Goal: Task Accomplishment & Management: Use online tool/utility

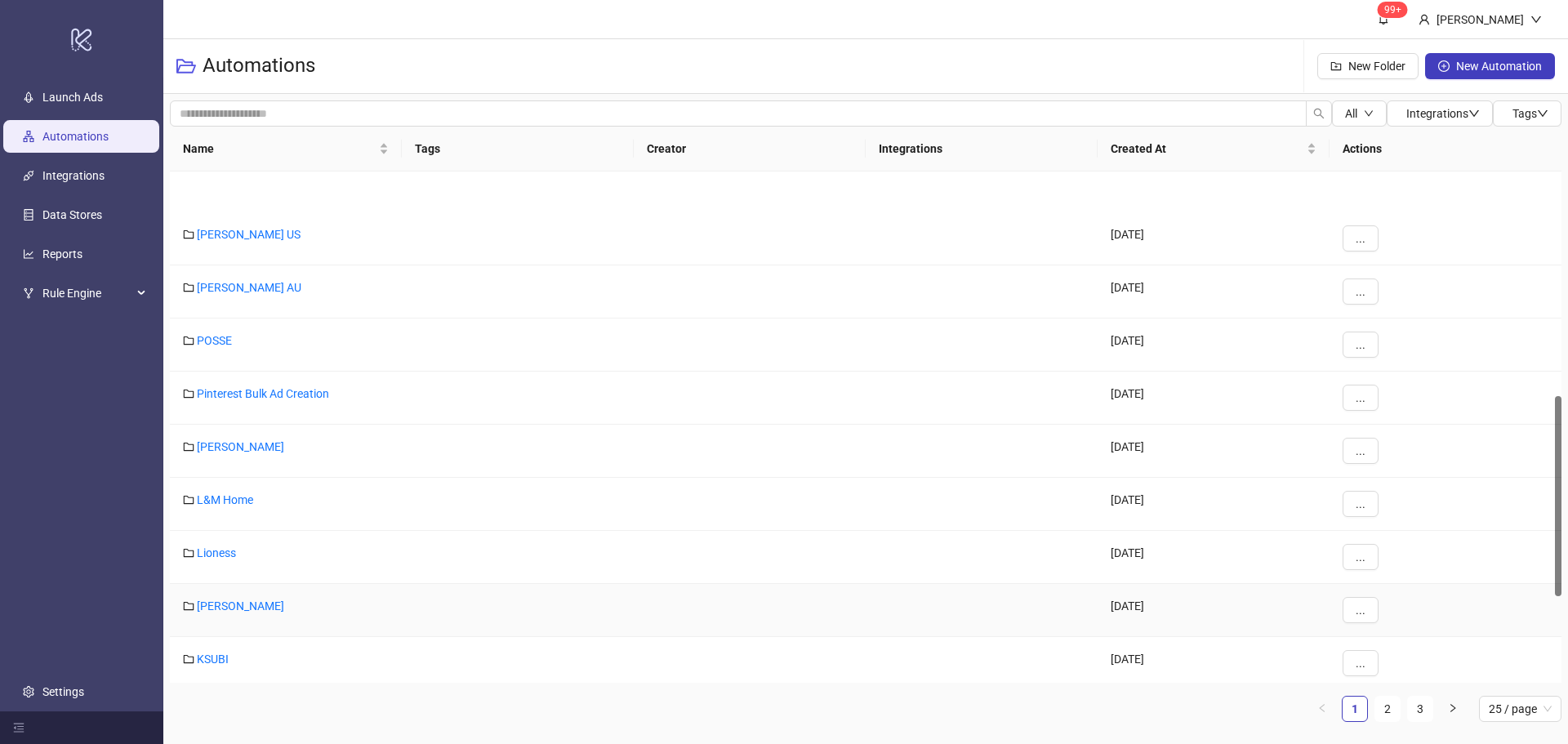
scroll to position [572, 0]
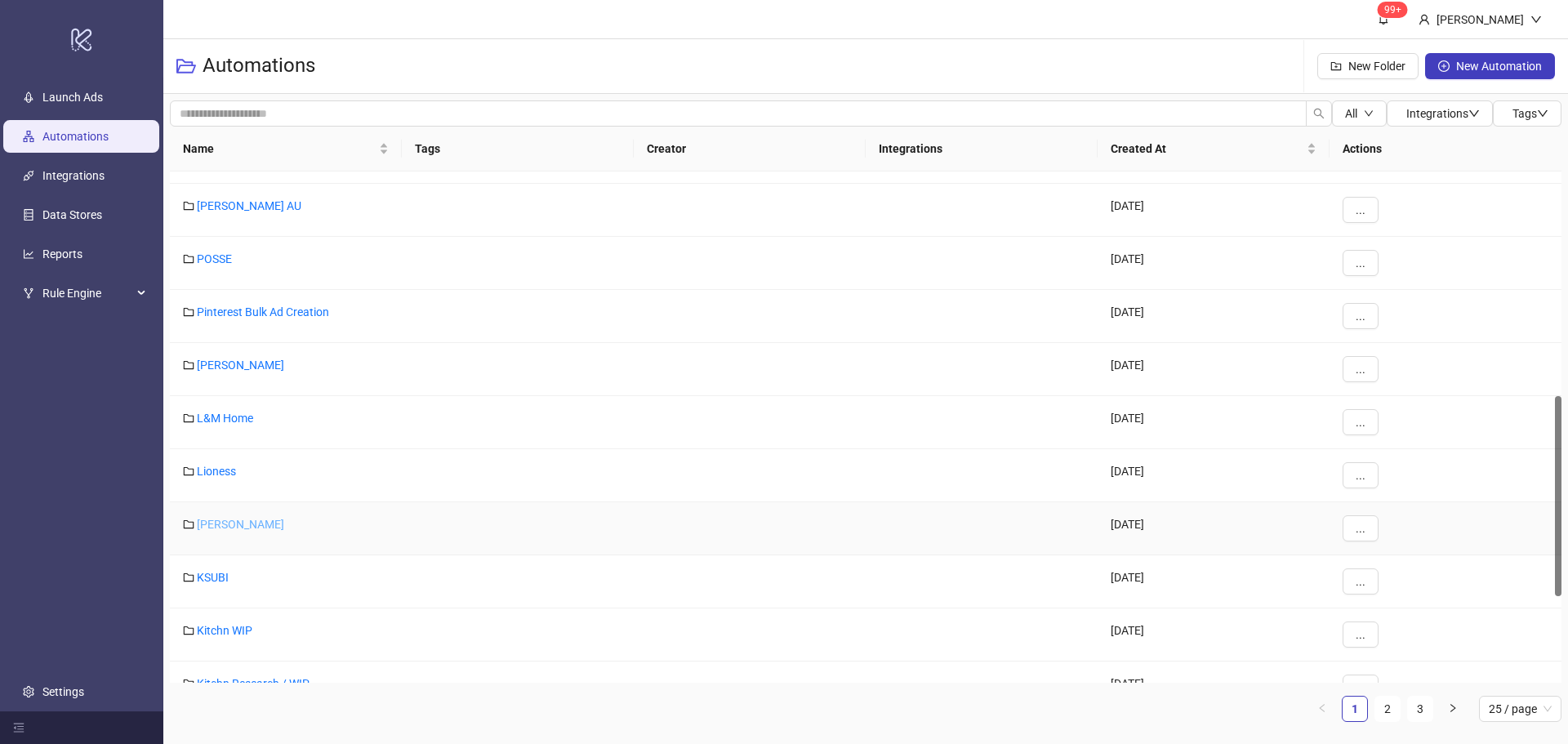
click at [220, 529] on link "[PERSON_NAME]" at bounding box center [240, 524] width 87 height 13
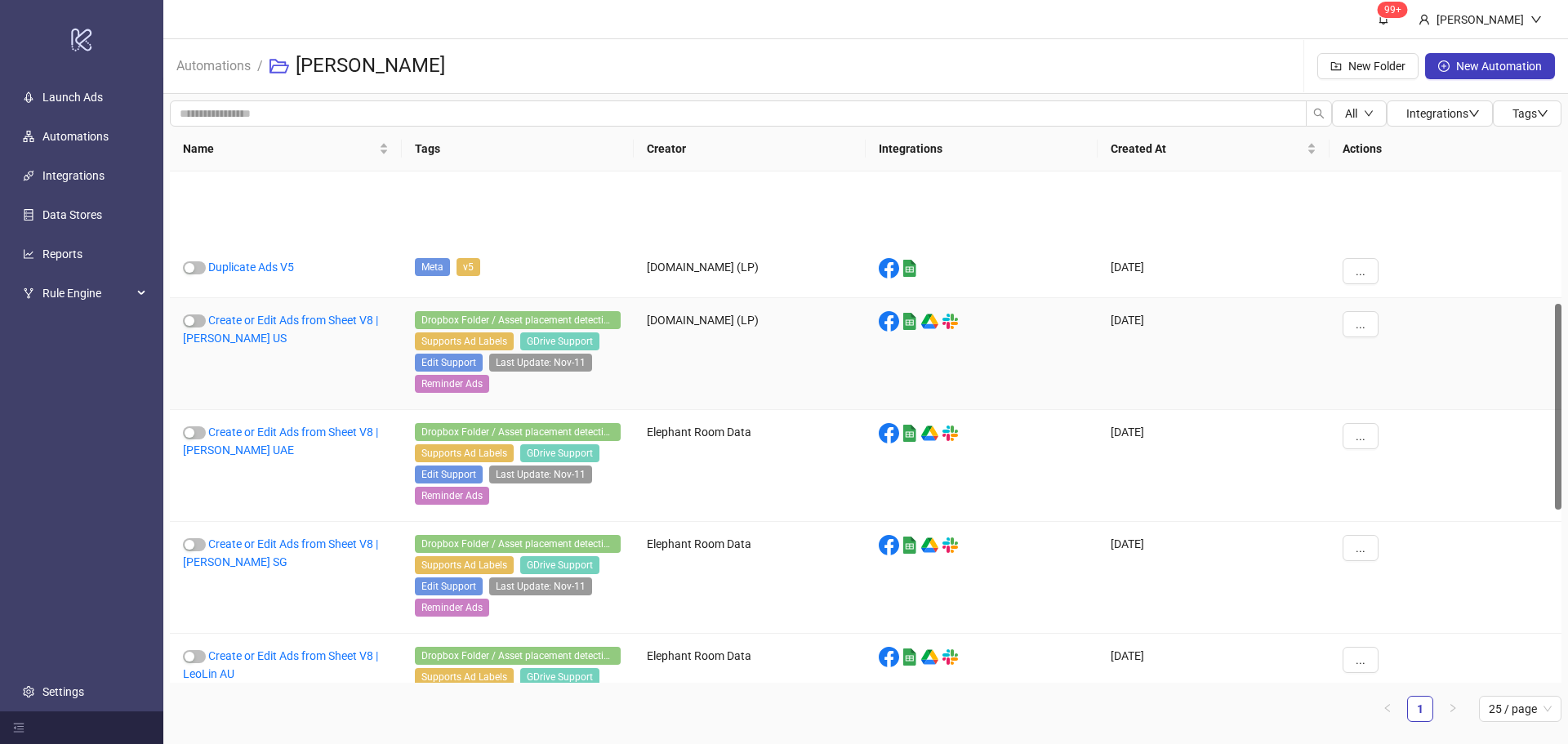
scroll to position [327, 0]
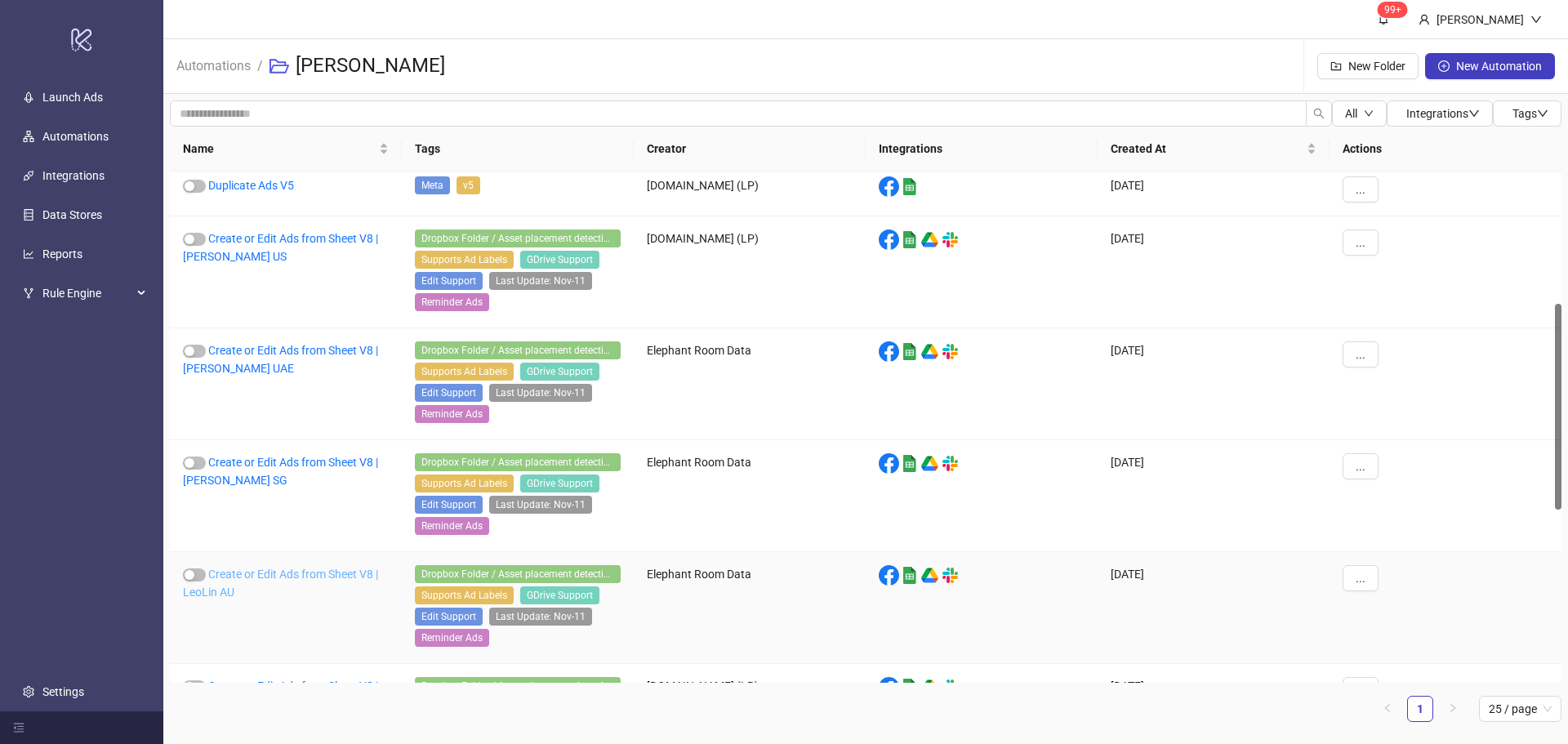
click at [333, 568] on link "Create or Edit Ads from Sheet V8 | LeoLin AU" at bounding box center [280, 584] width 196 height 31
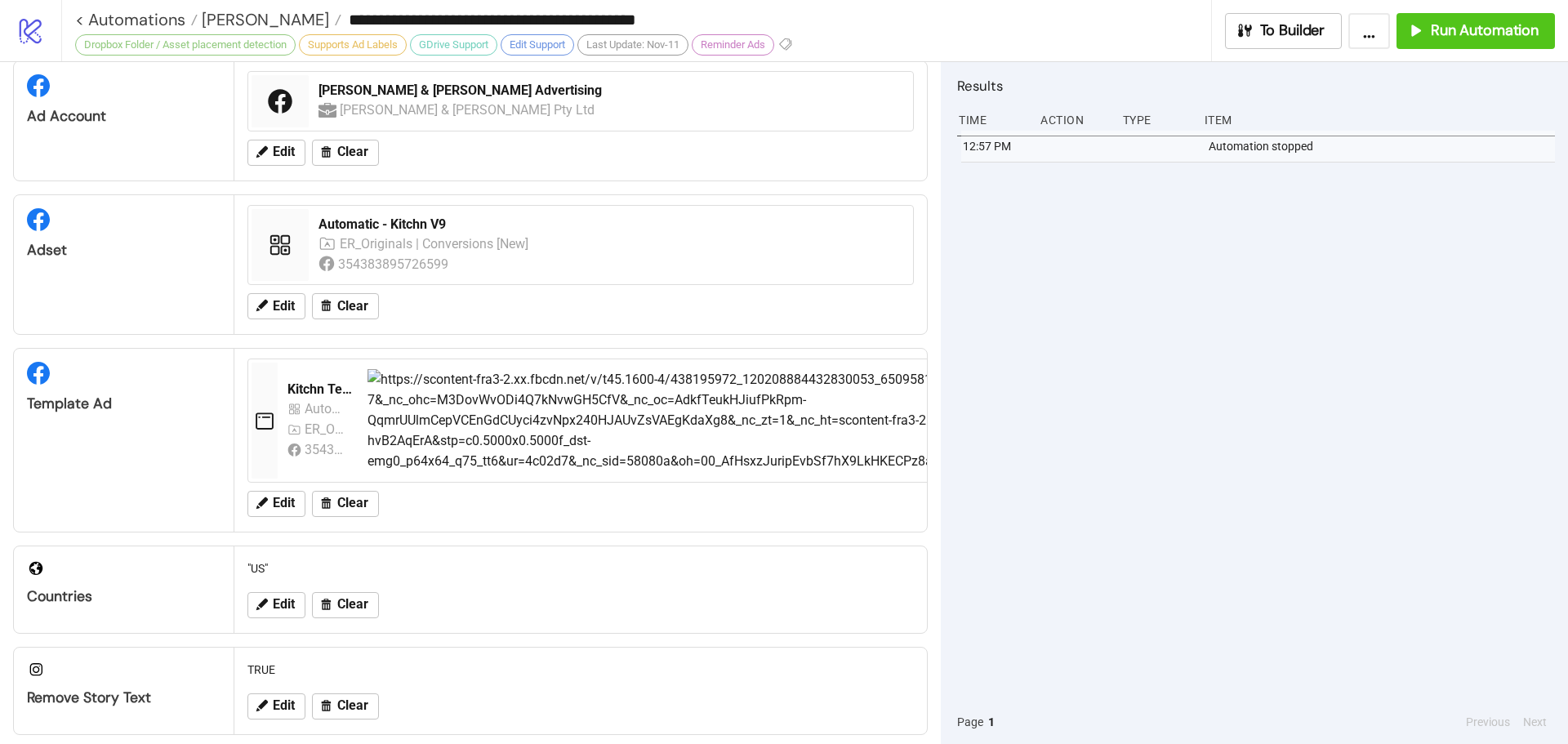
scroll to position [163, 0]
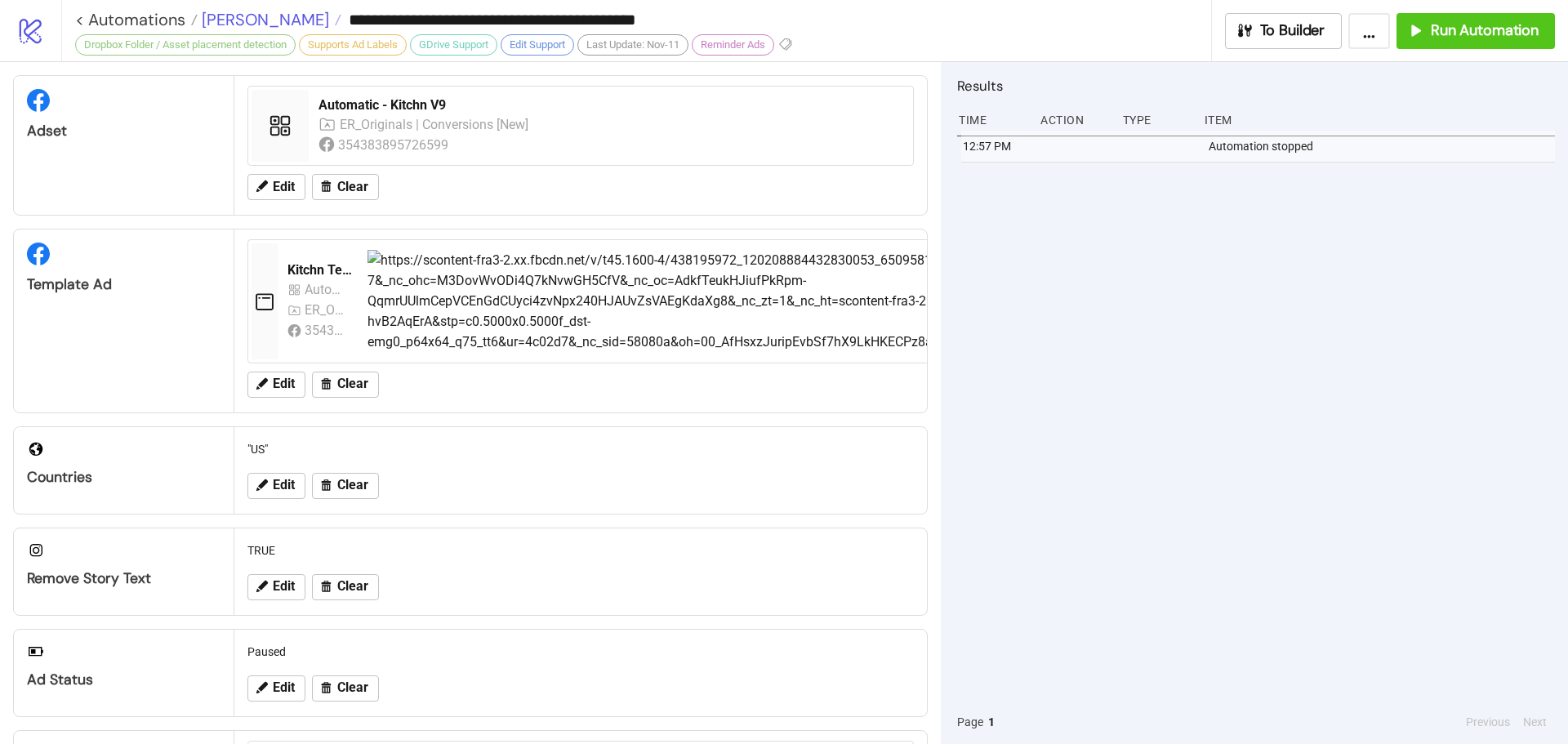
click at [234, 20] on span "[PERSON_NAME]" at bounding box center [262, 19] width 131 height 21
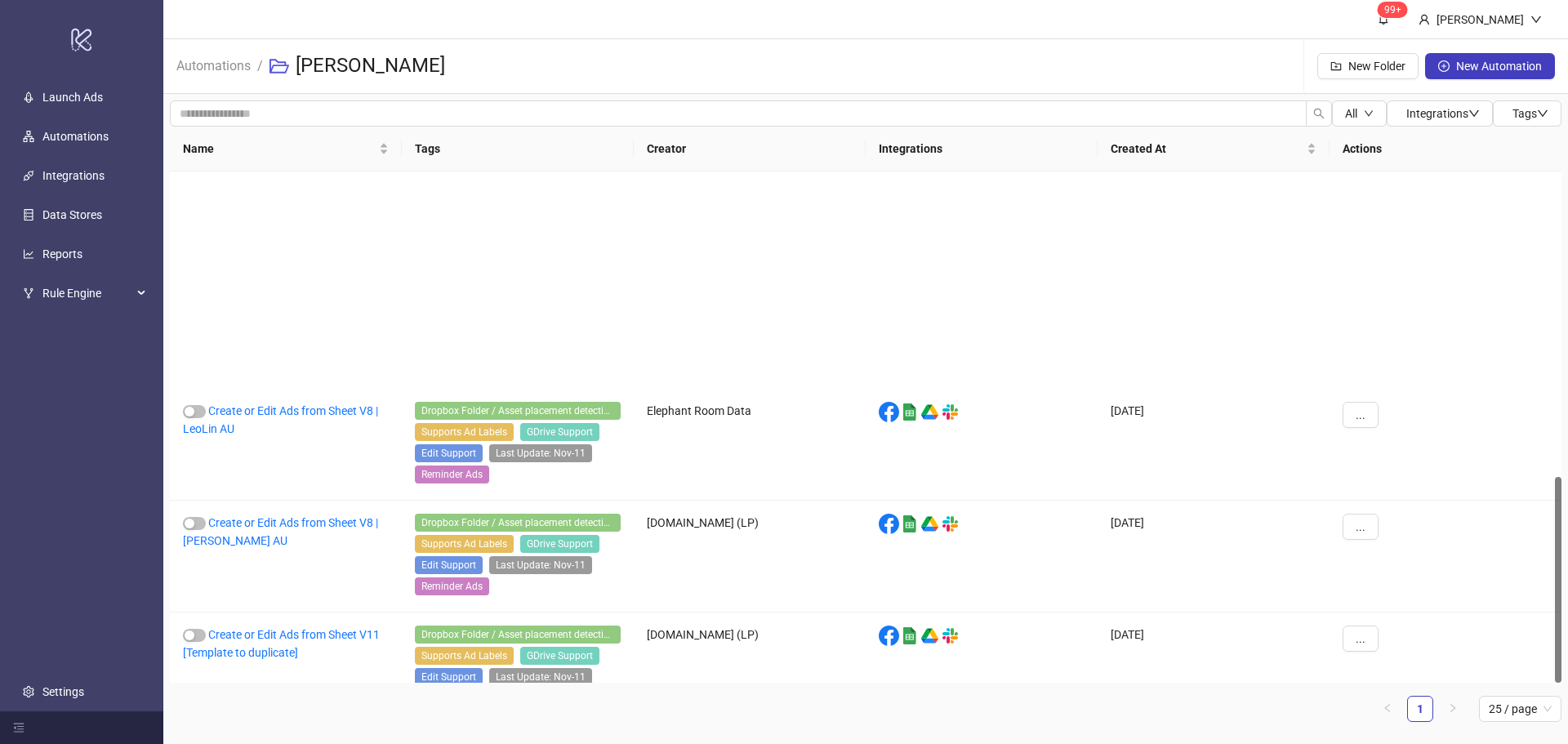
scroll to position [756, 0]
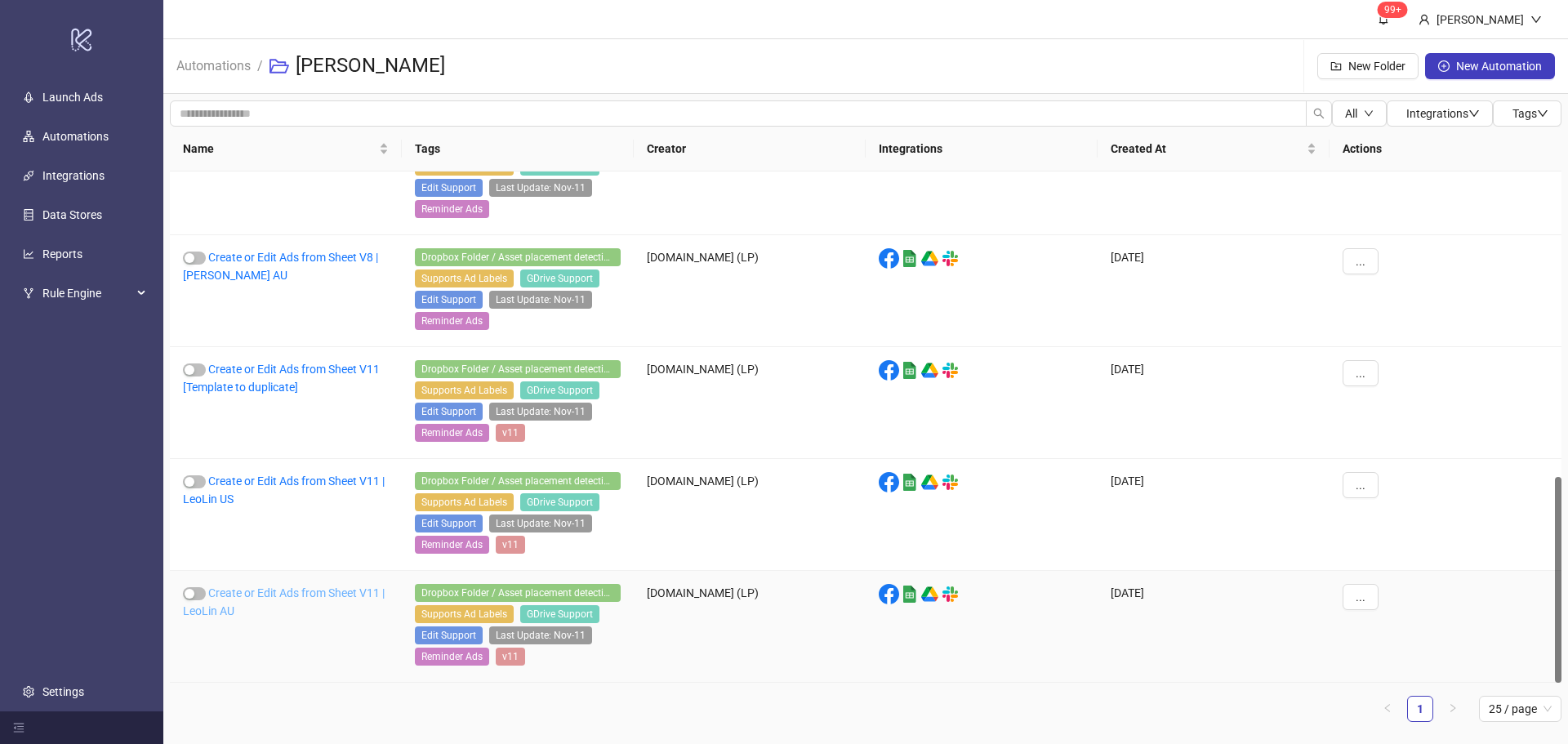
click at [347, 598] on link "Create or Edit Ads from Sheet V11 | LeoLin AU" at bounding box center [283, 602] width 202 height 31
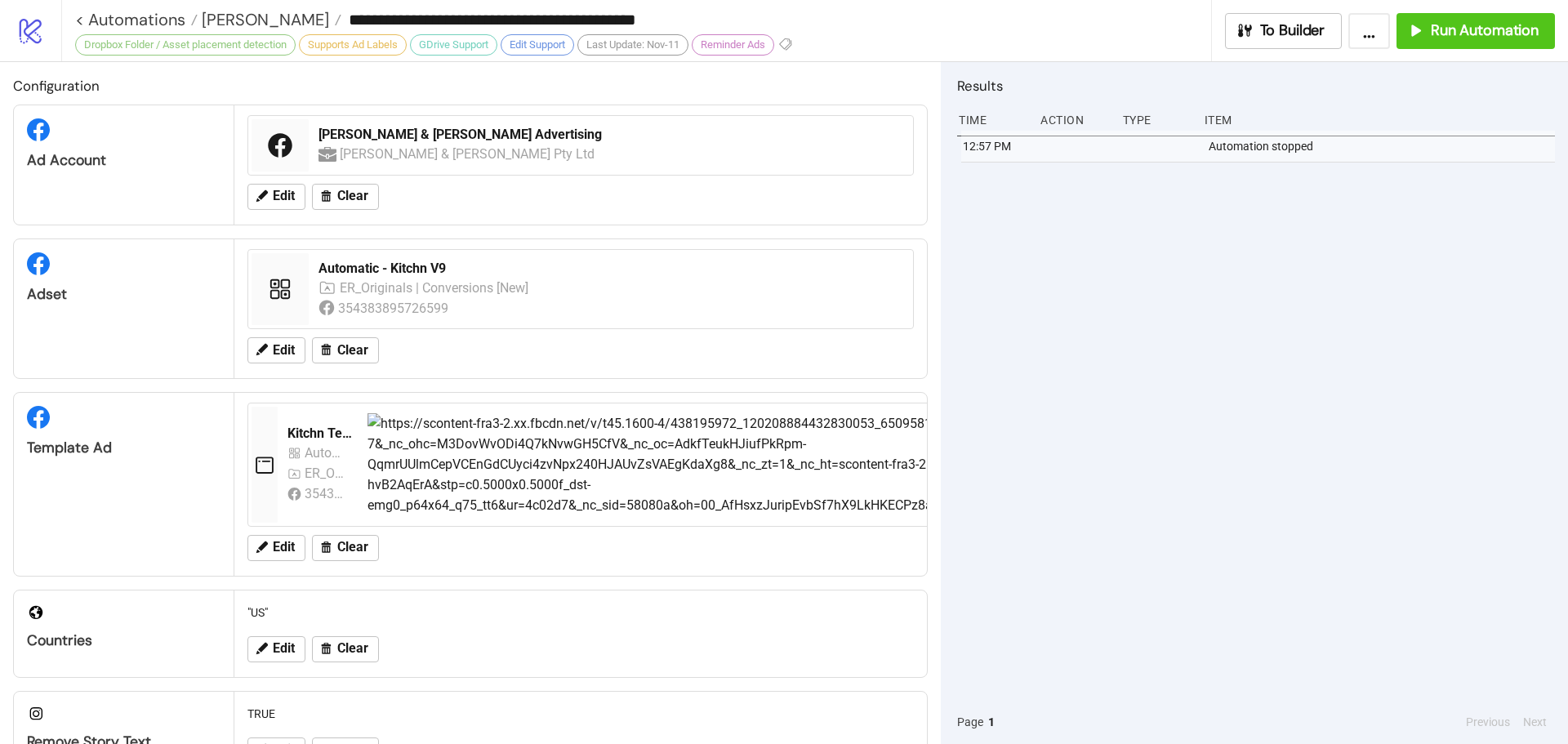
type input "**********"
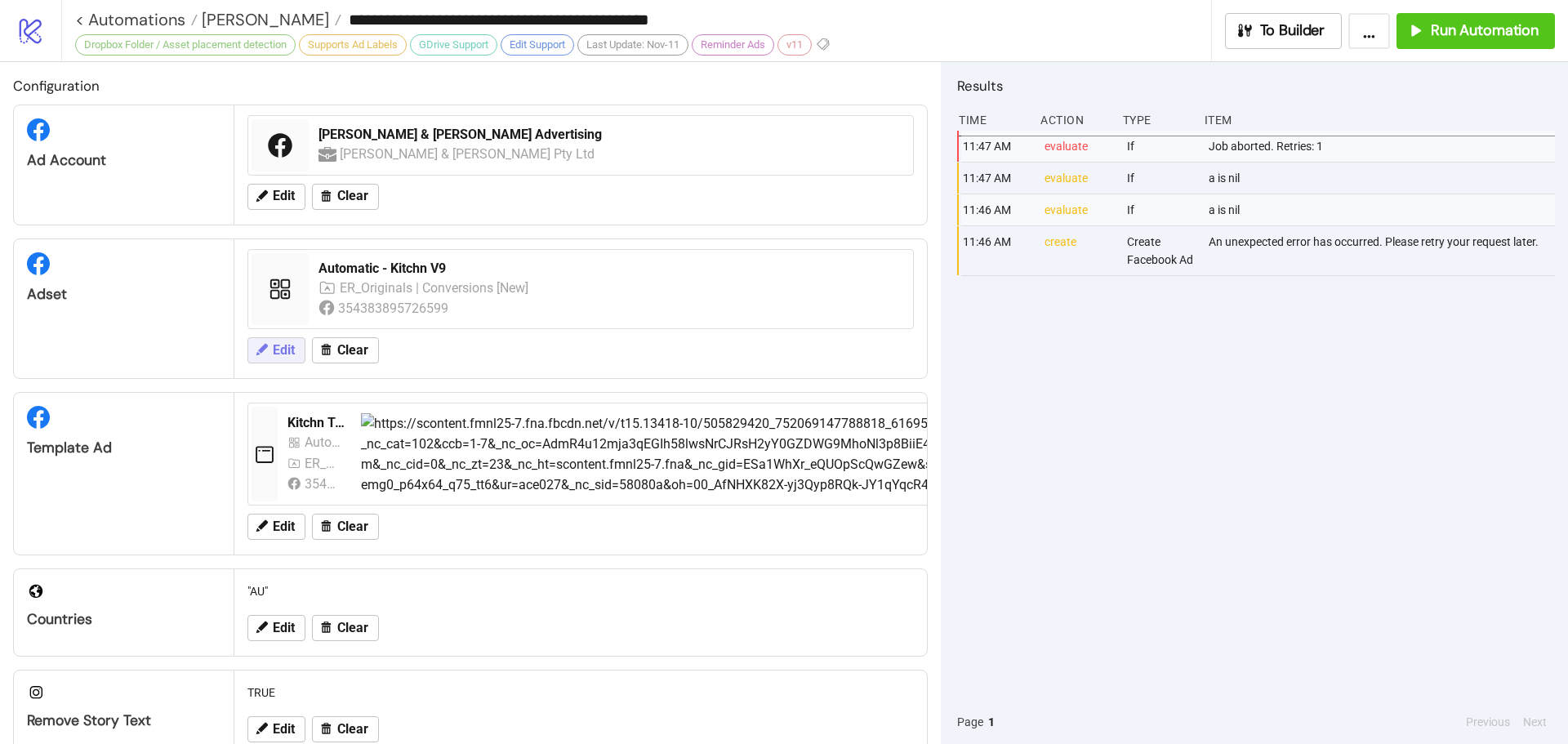
click at [280, 351] on span "Edit" at bounding box center [284, 350] width 22 height 15
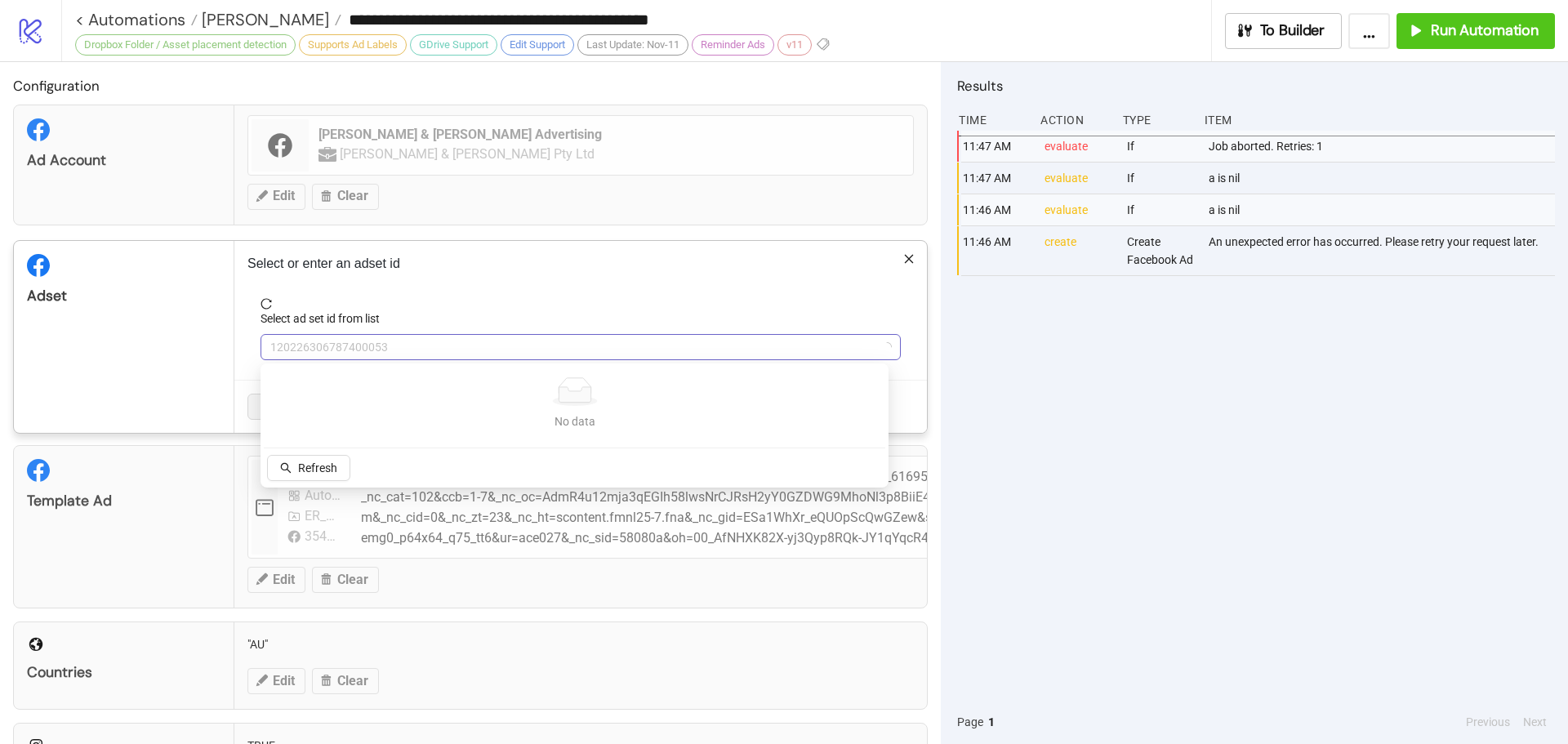
click at [384, 349] on span "120226306787400053" at bounding box center [581, 347] width 621 height 25
type input "***"
click at [365, 346] on input "***" at bounding box center [573, 347] width 606 height 25
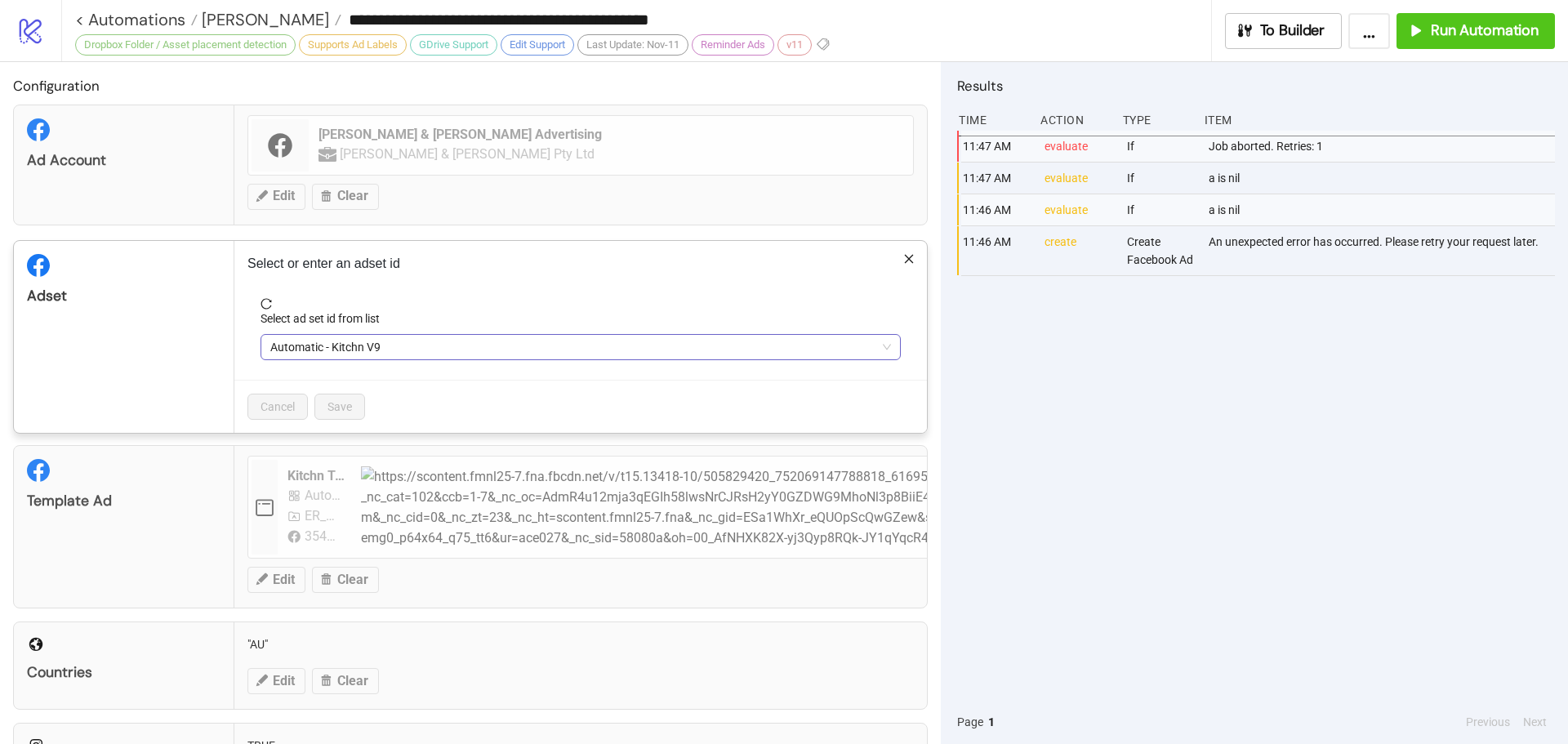
click at [365, 346] on span "Automatic - Kitchn V9" at bounding box center [581, 347] width 621 height 25
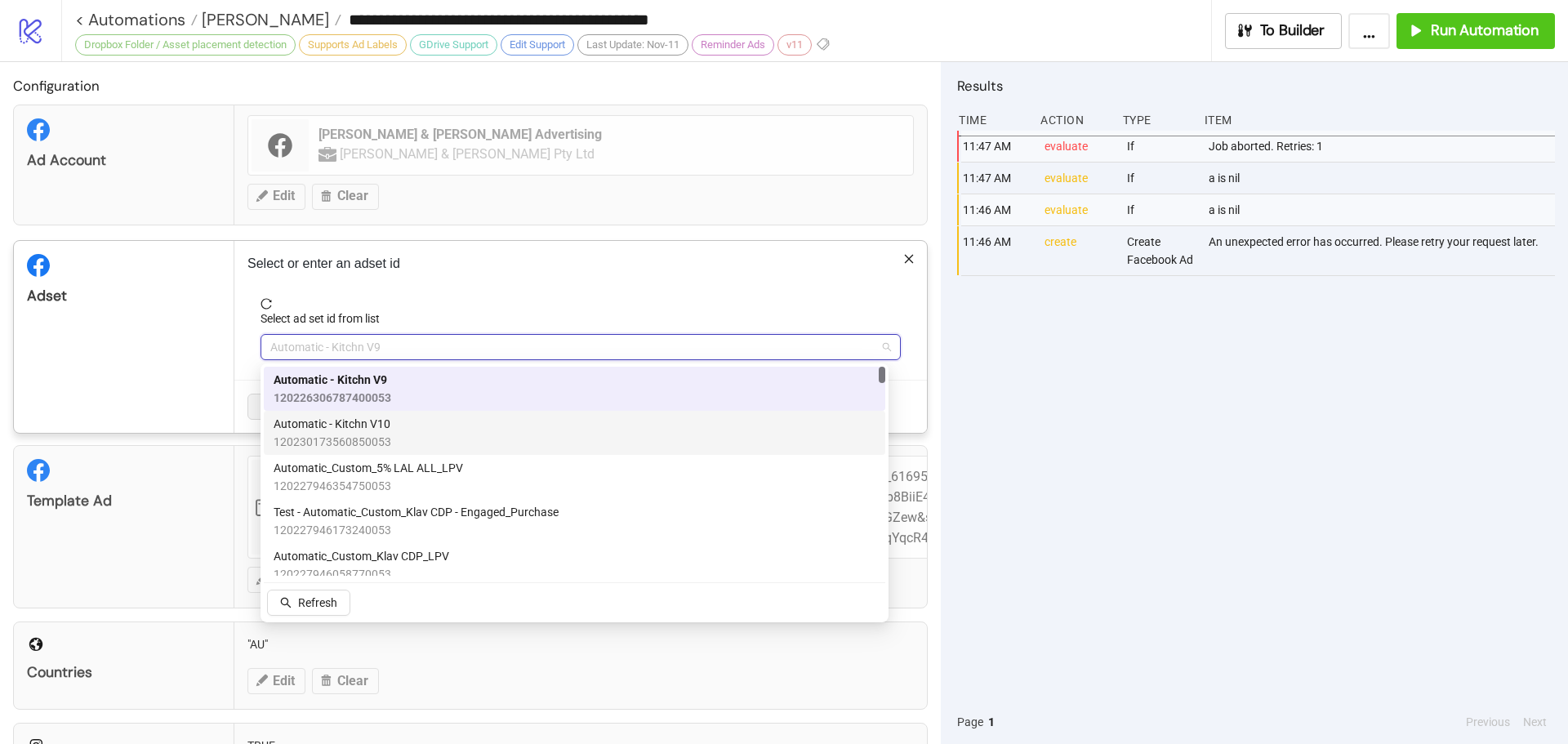
click at [377, 432] on span "Automatic - Kitchn V10" at bounding box center [332, 424] width 118 height 18
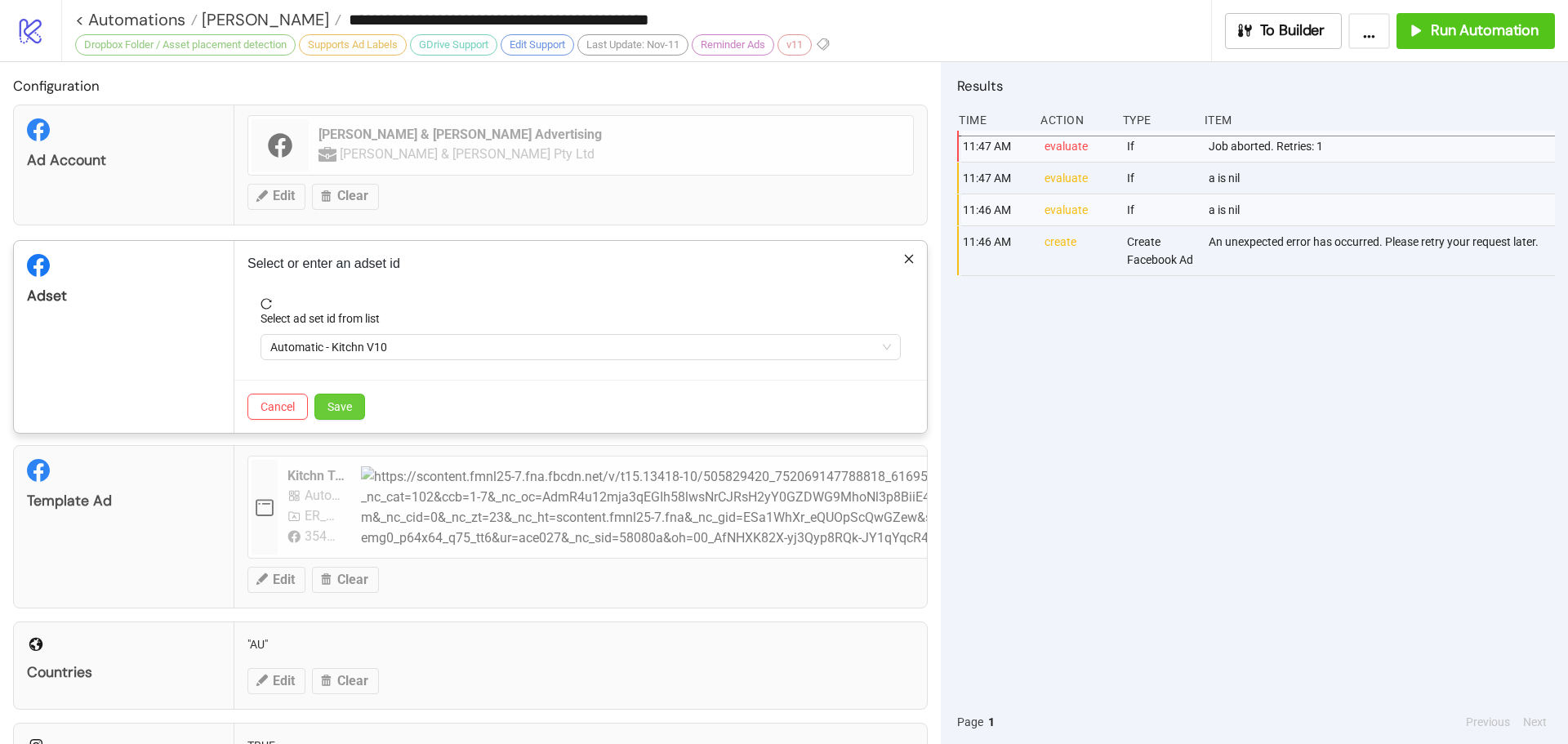
click at [343, 405] on span "Save" at bounding box center [340, 406] width 25 height 13
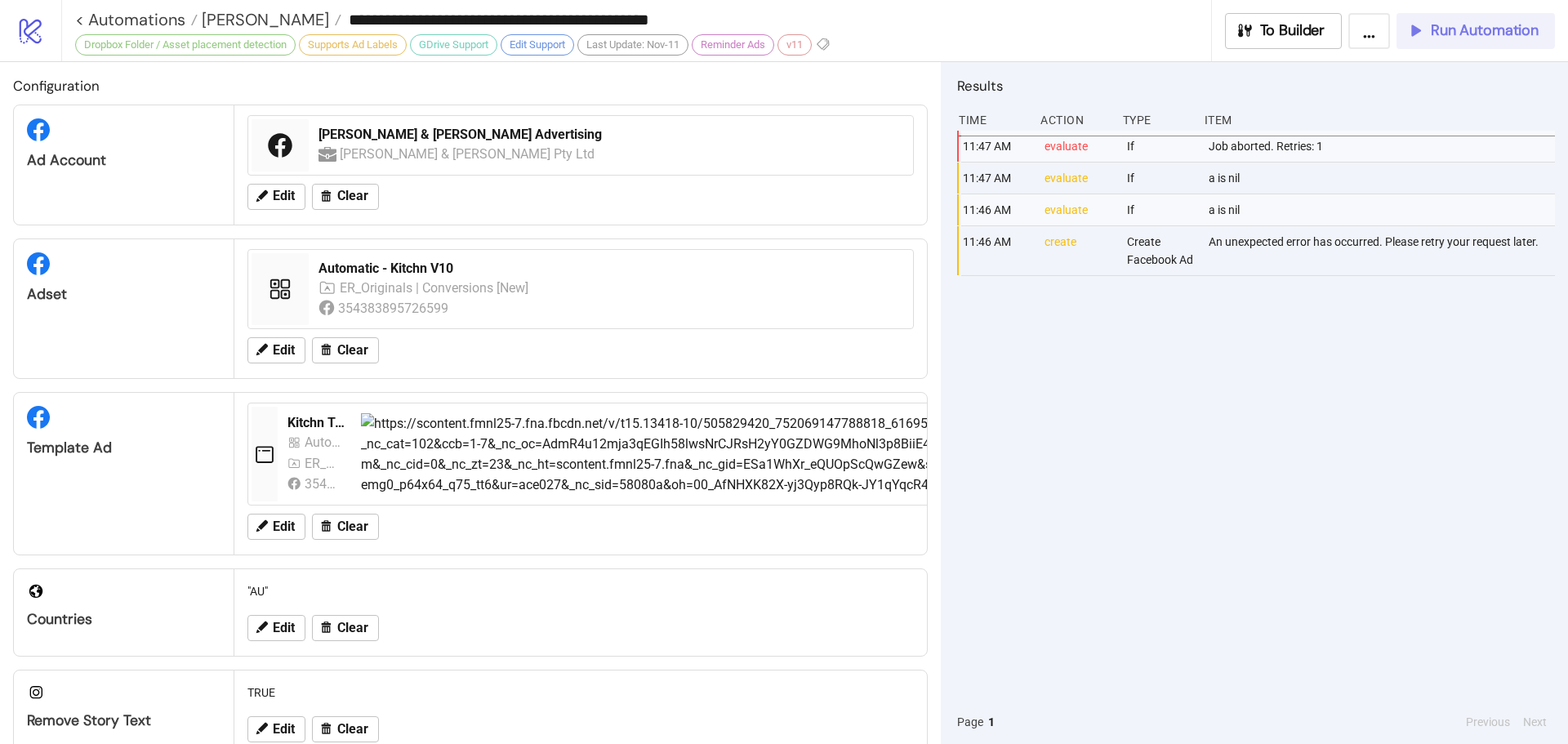
click at [1487, 32] on span "Run Automation" at bounding box center [1485, 31] width 108 height 19
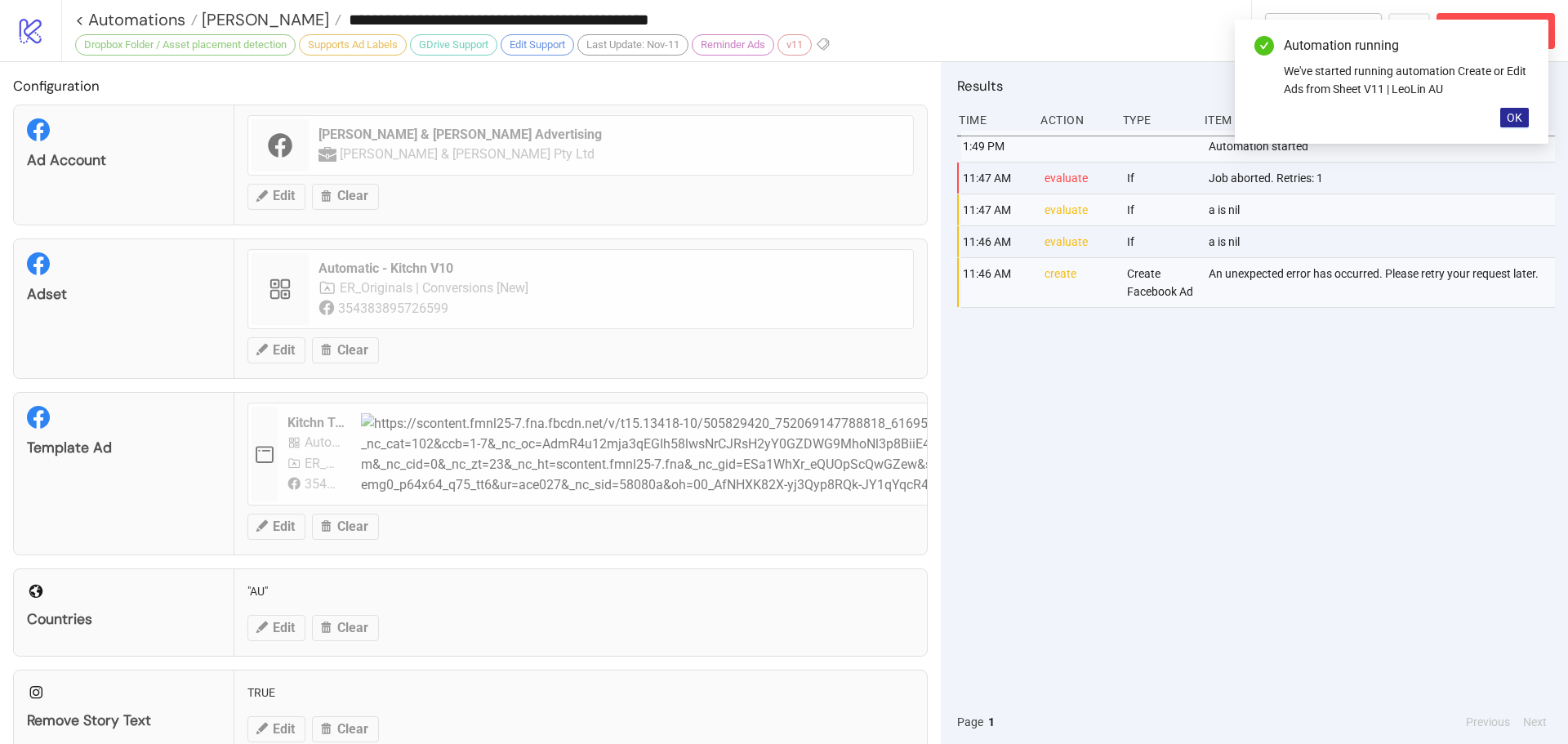
click at [1518, 112] on span "OK" at bounding box center [1514, 117] width 15 height 13
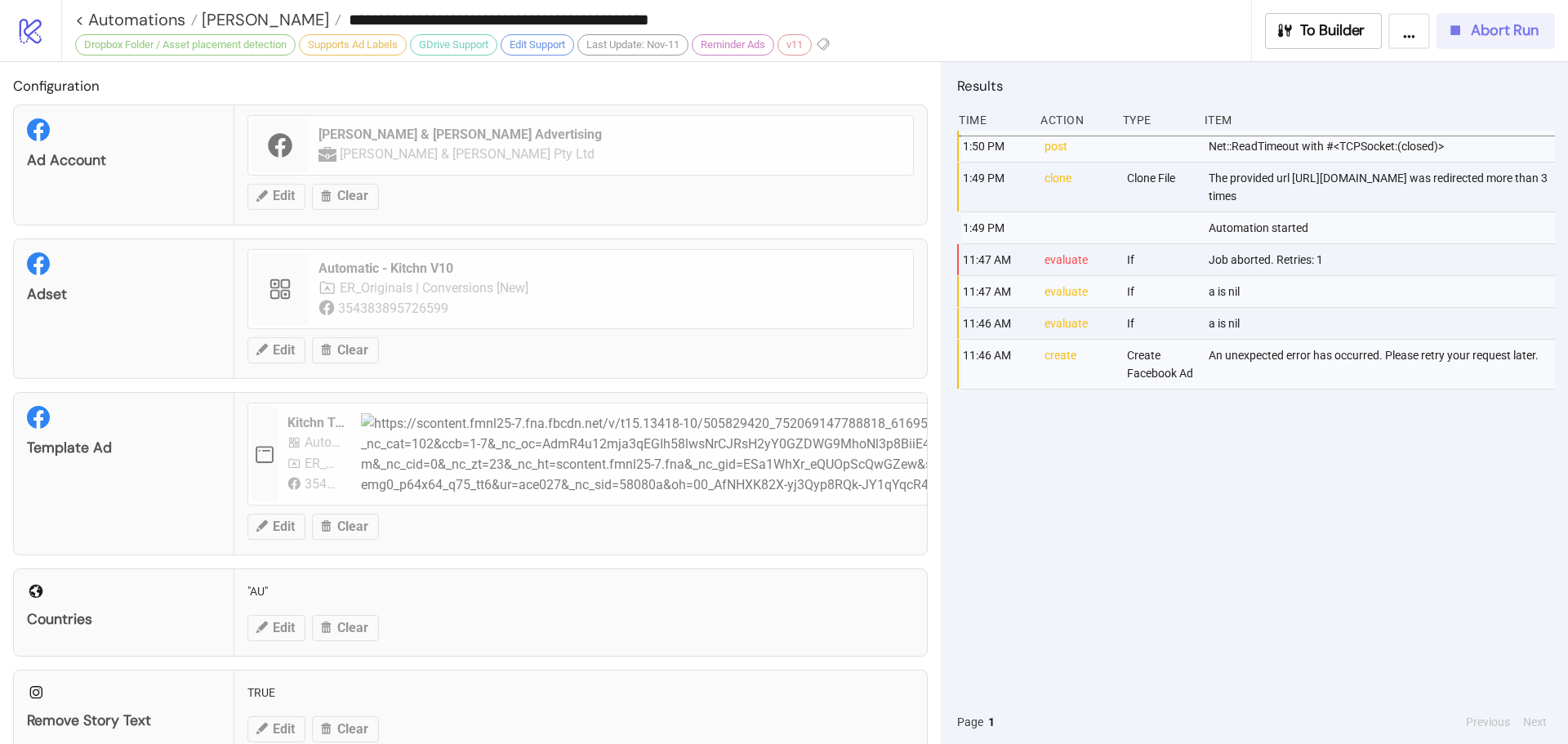
click at [1514, 24] on span "Abort Run" at bounding box center [1505, 31] width 68 height 19
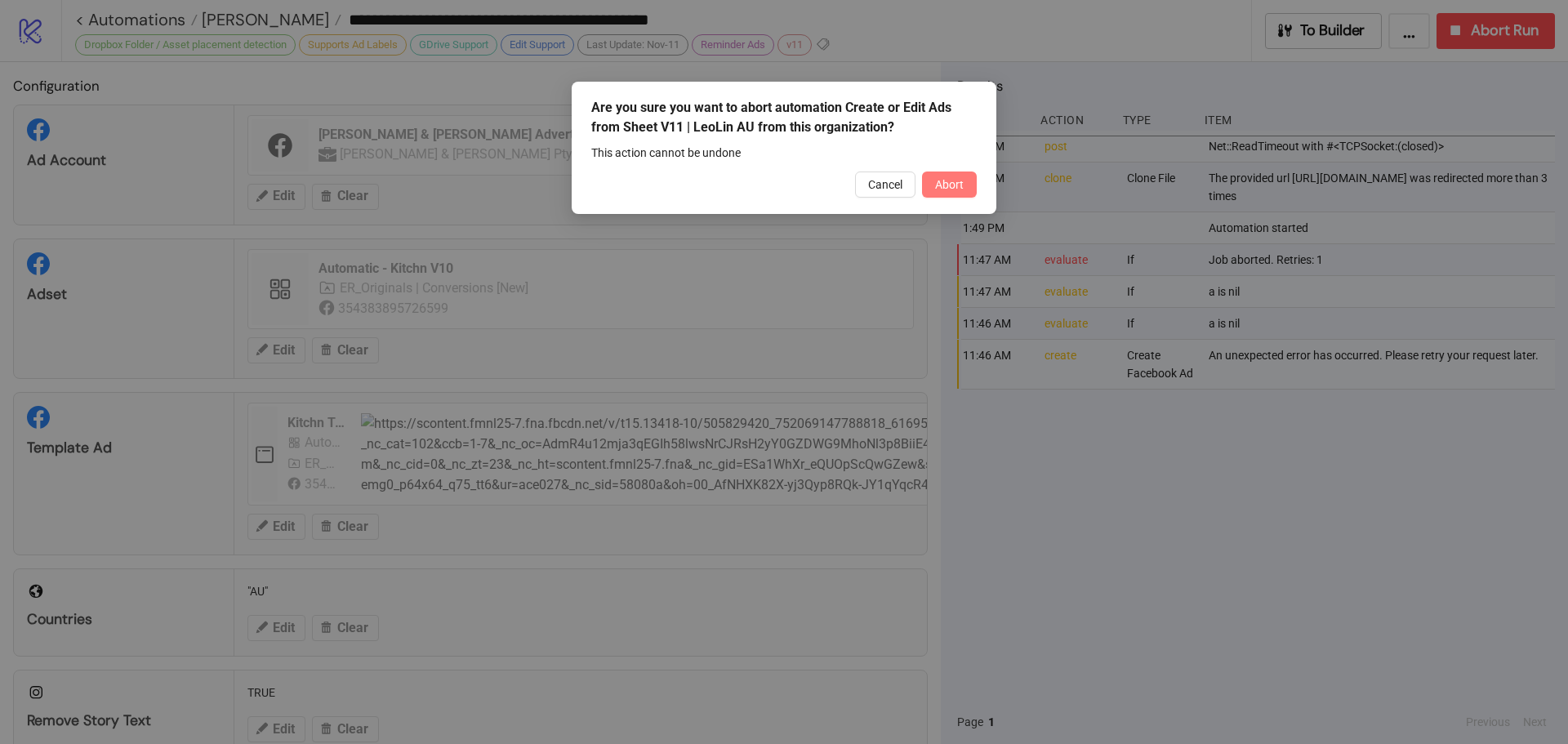
click at [958, 173] on button "Abort" at bounding box center [950, 184] width 55 height 26
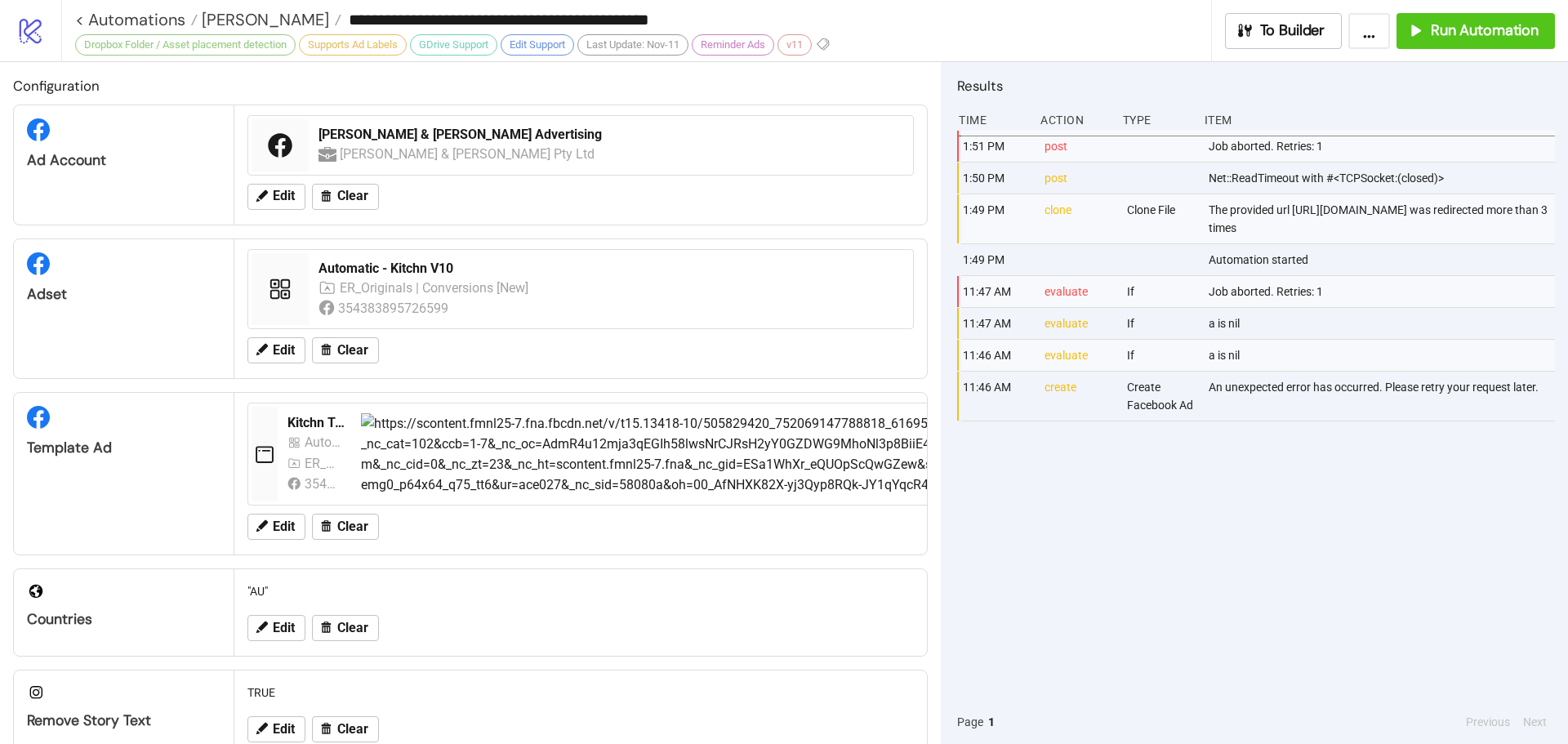
click at [1309, 212] on div "The provided url [URL][DOMAIN_NAME] was redirected more than 3 times" at bounding box center [1383, 219] width 352 height 49
drag, startPoint x: 1310, startPoint y: 210, endPoint x: 1543, endPoint y: 220, distance: 233.2
click at [1543, 220] on div "The provided url [URL][DOMAIN_NAME] was redirected more than 3 times" at bounding box center [1378, 219] width 352 height 49
copy div "[URL][DOMAIN_NAME]"
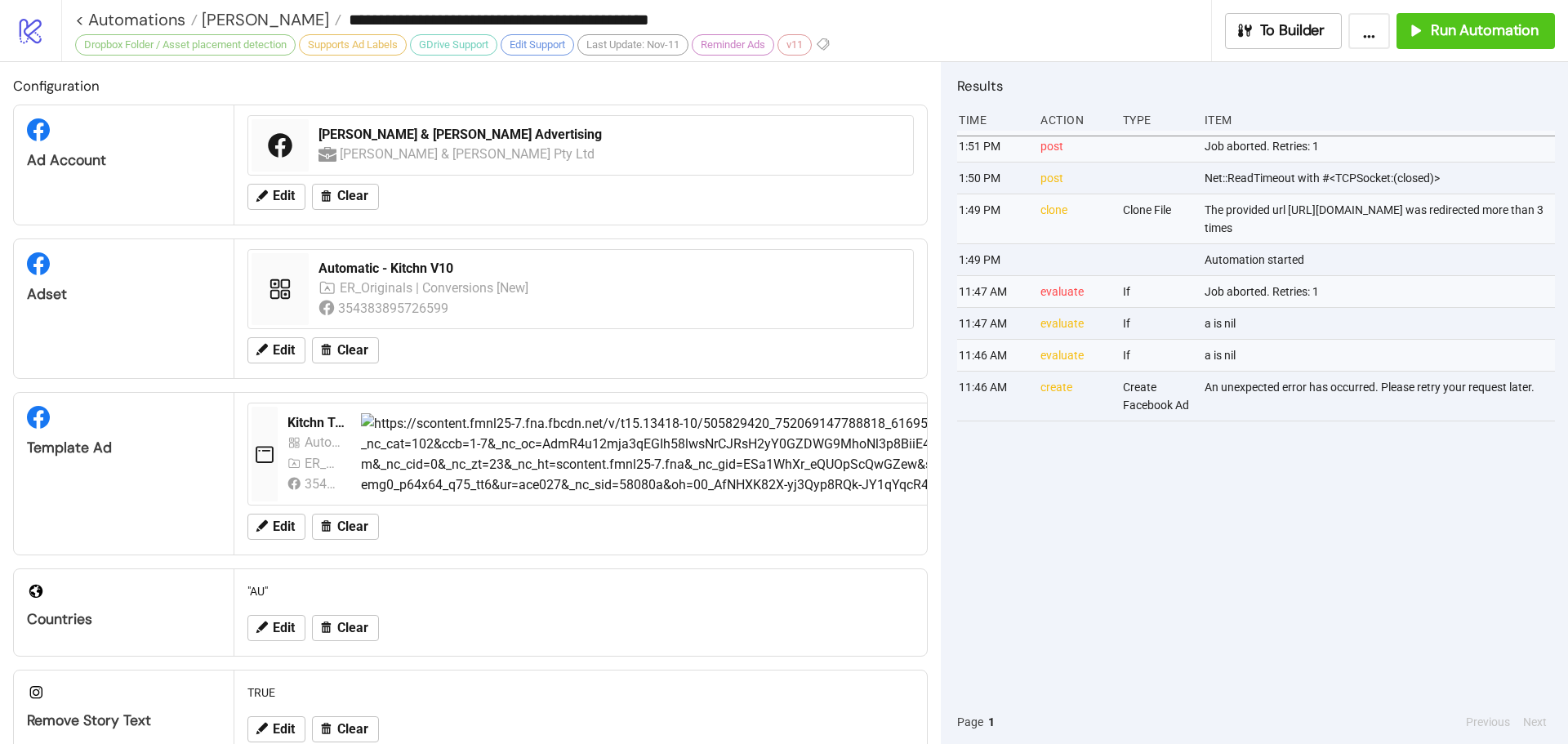
click at [1375, 194] on div "Net::ReadTimeout with #<TCPSocket:(closed)>" at bounding box center [1378, 178] width 352 height 31
drag, startPoint x: 1290, startPoint y: 206, endPoint x: 1534, endPoint y: 226, distance: 244.8
click at [1534, 226] on div "The provided url [URL][DOMAIN_NAME] was redirected more than 3 times" at bounding box center [1378, 219] width 352 height 49
copy div "[URL][DOMAIN_NAME]"
click at [1247, 512] on div "1:51 PM post Job aborted. Retries: 1 1:50 PM post Net::ReadTimeout with #<TCPSo…" at bounding box center [1256, 415] width 598 height 570
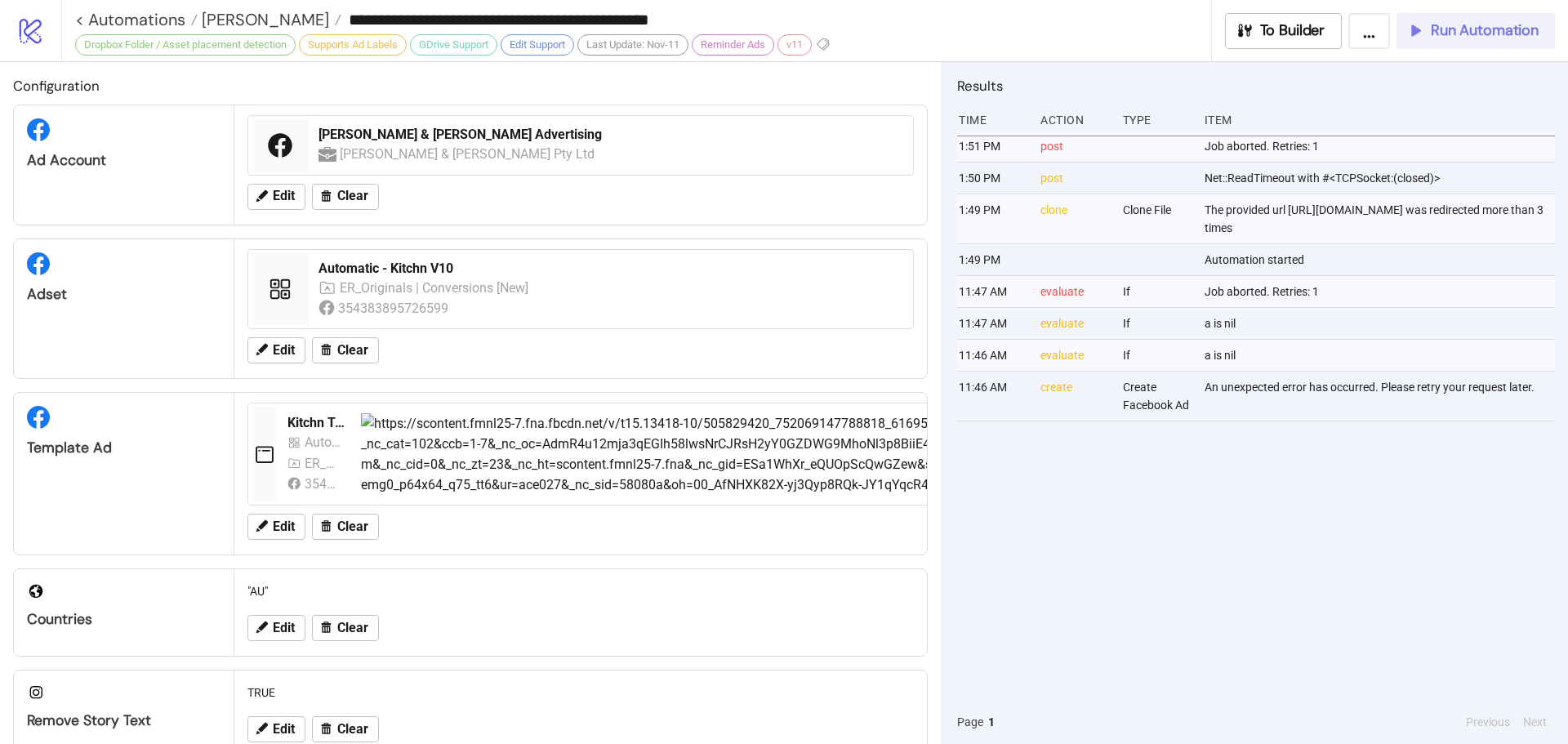
click at [1434, 28] on span "Run Automation" at bounding box center [1485, 31] width 108 height 19
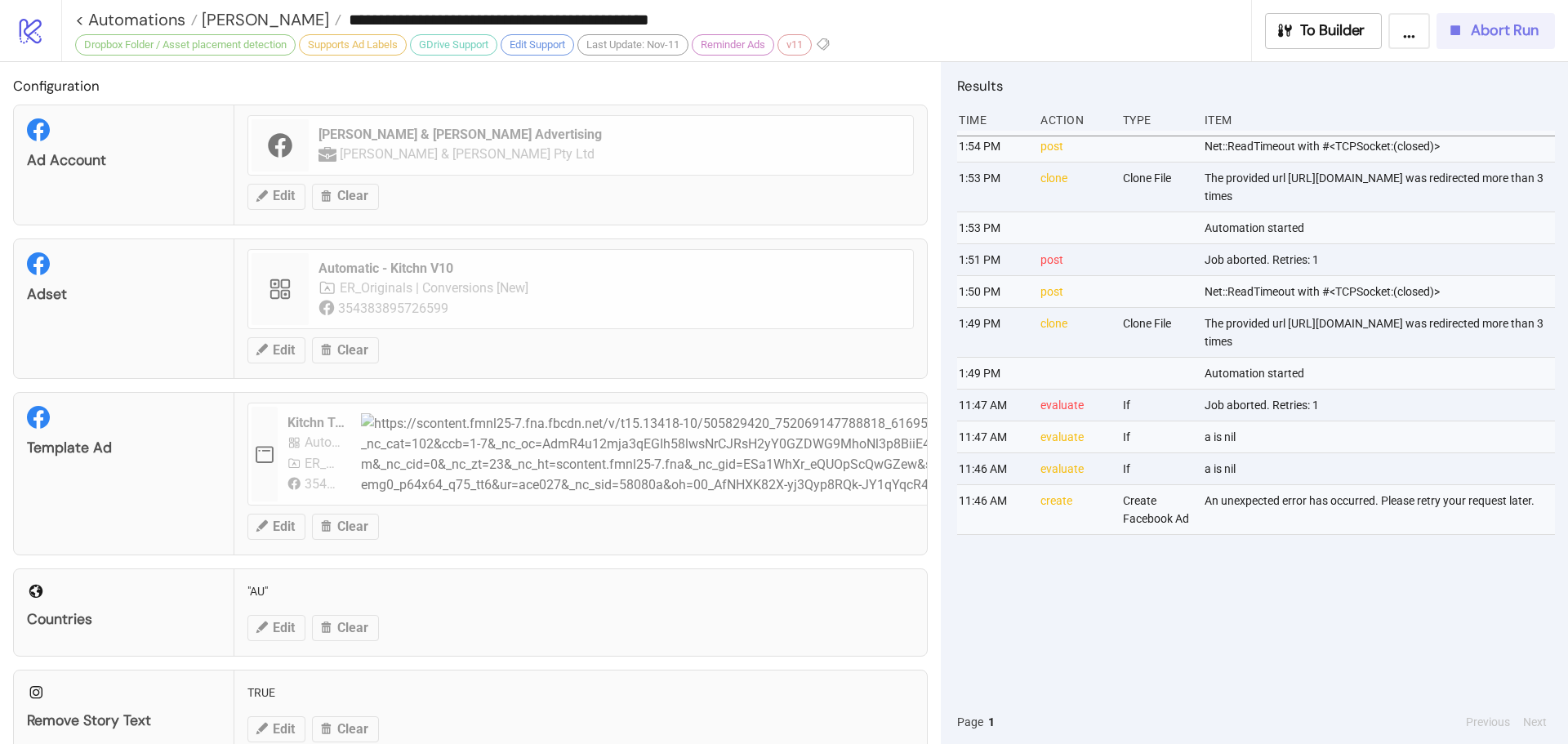
click at [1485, 28] on span "Abort Run" at bounding box center [1505, 31] width 68 height 19
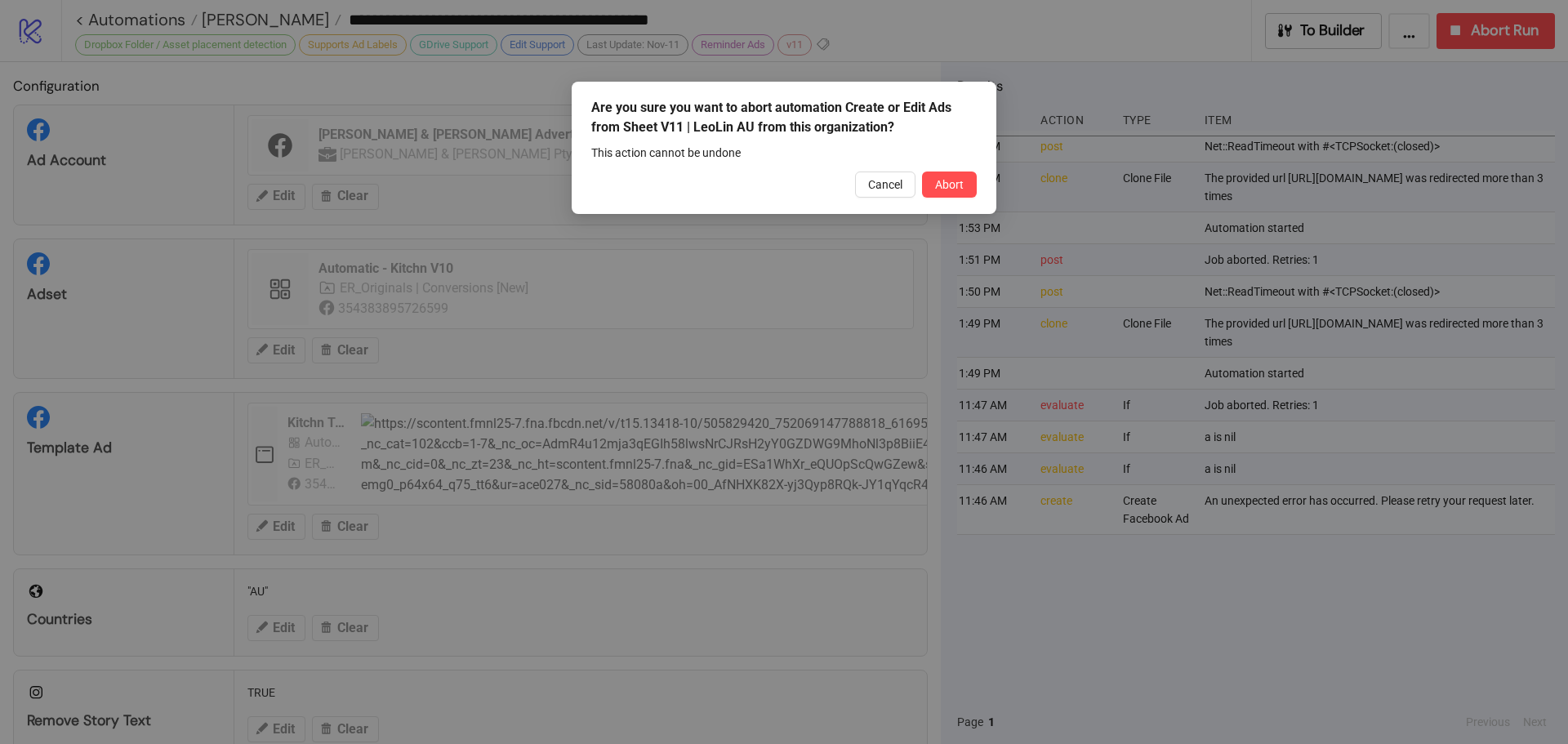
click at [943, 176] on button "Abort" at bounding box center [950, 184] width 55 height 26
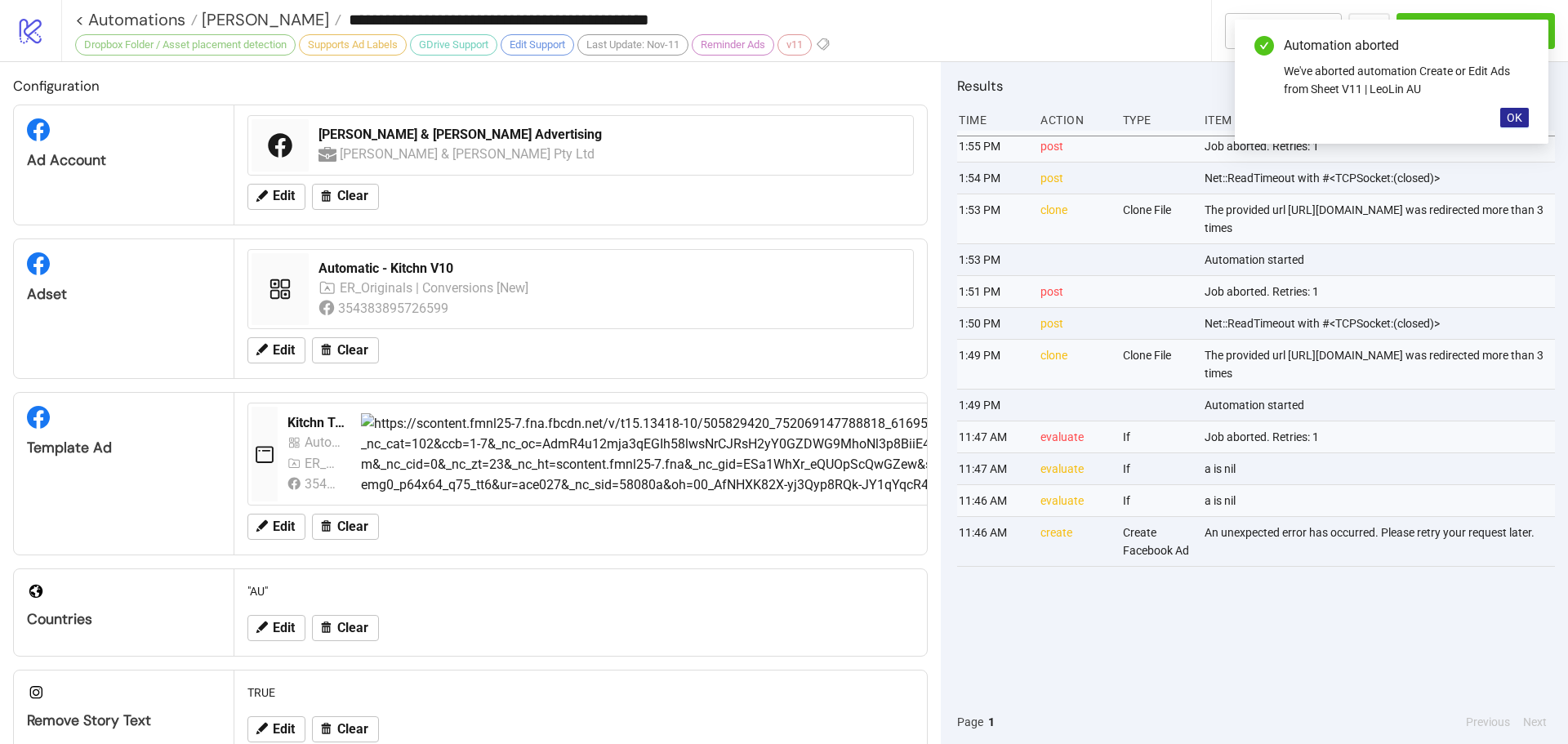
click at [1523, 121] on button "OK" at bounding box center [1514, 118] width 28 height 20
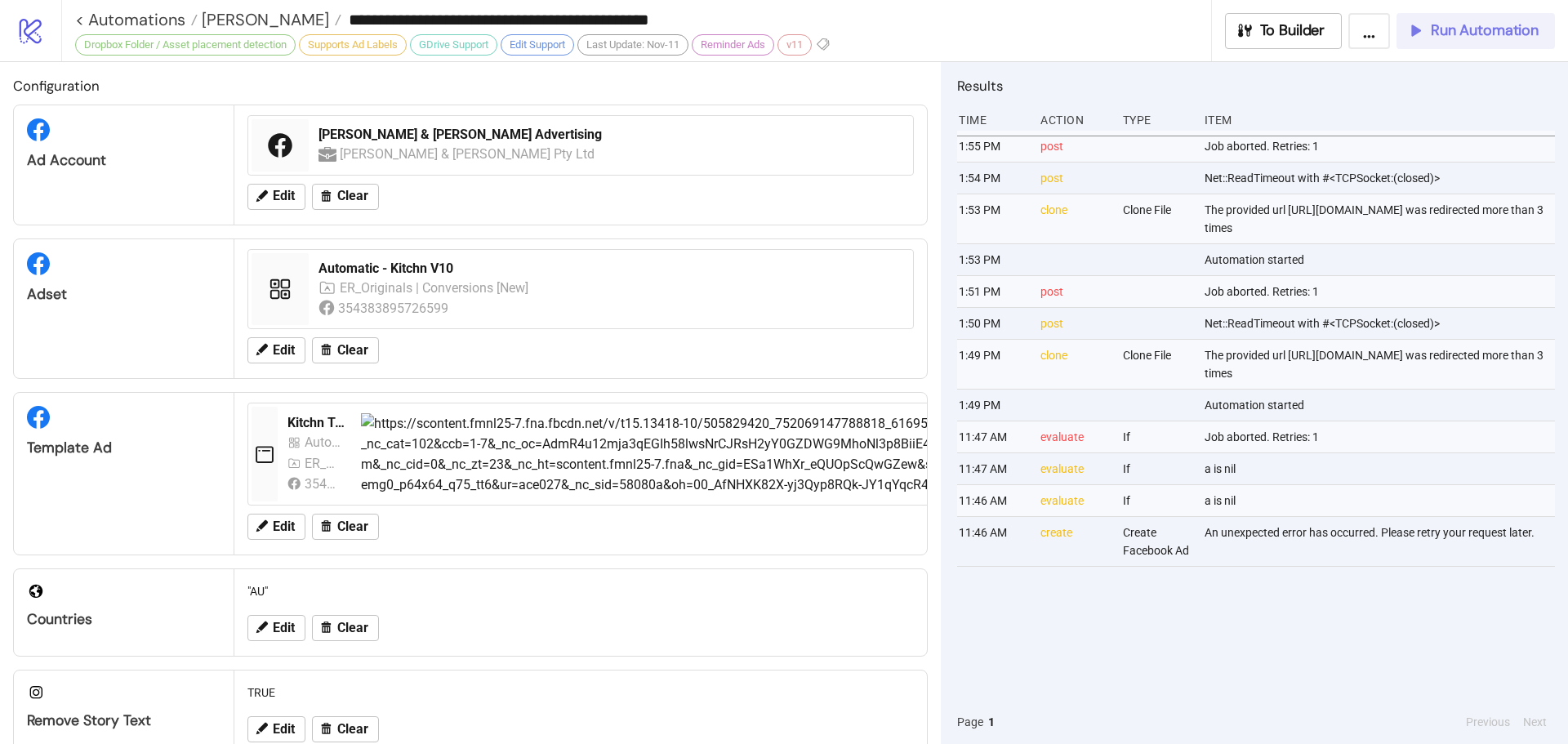
click at [1499, 26] on span "Run Automation" at bounding box center [1485, 31] width 108 height 19
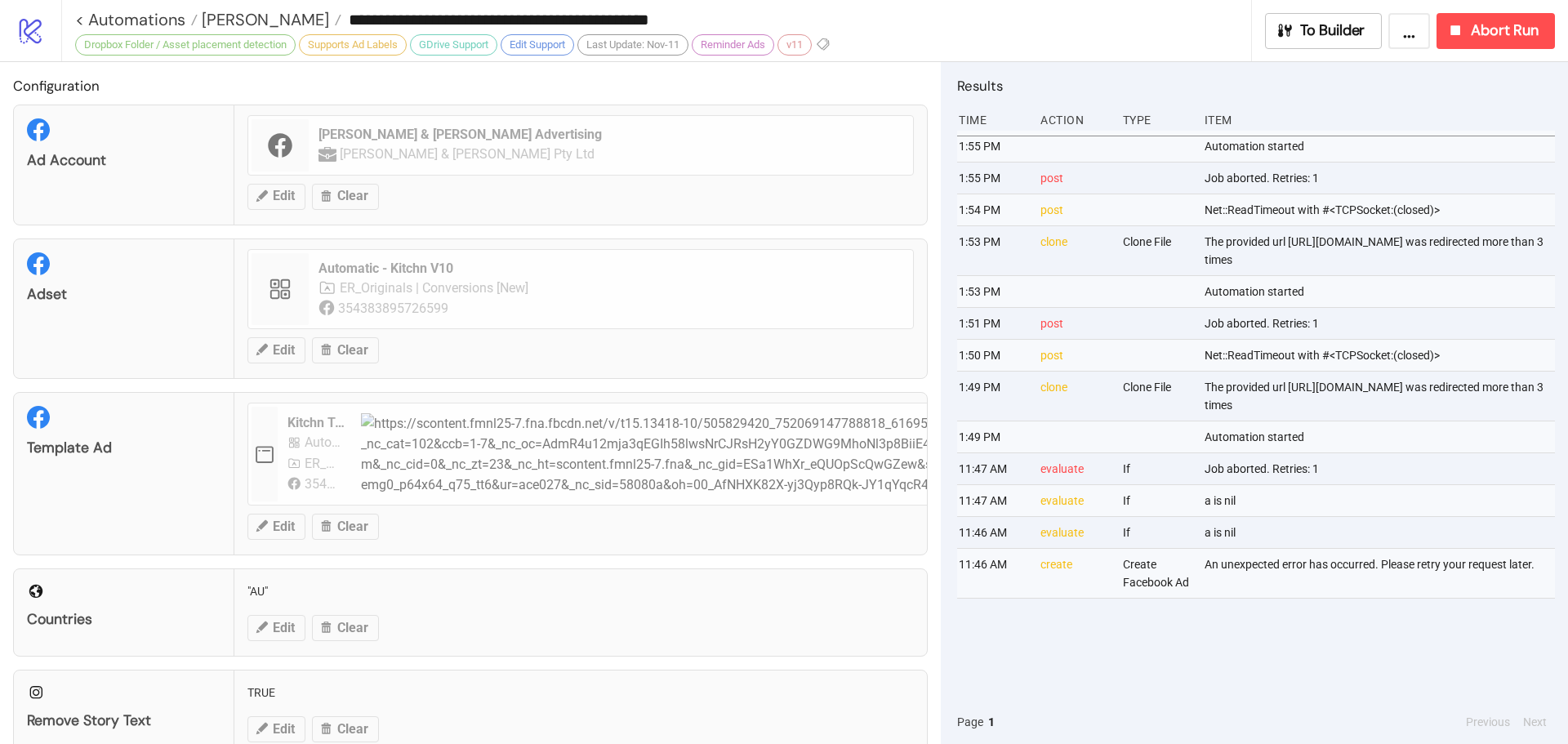
click at [1386, 94] on h2 "Results" at bounding box center [1256, 86] width 598 height 21
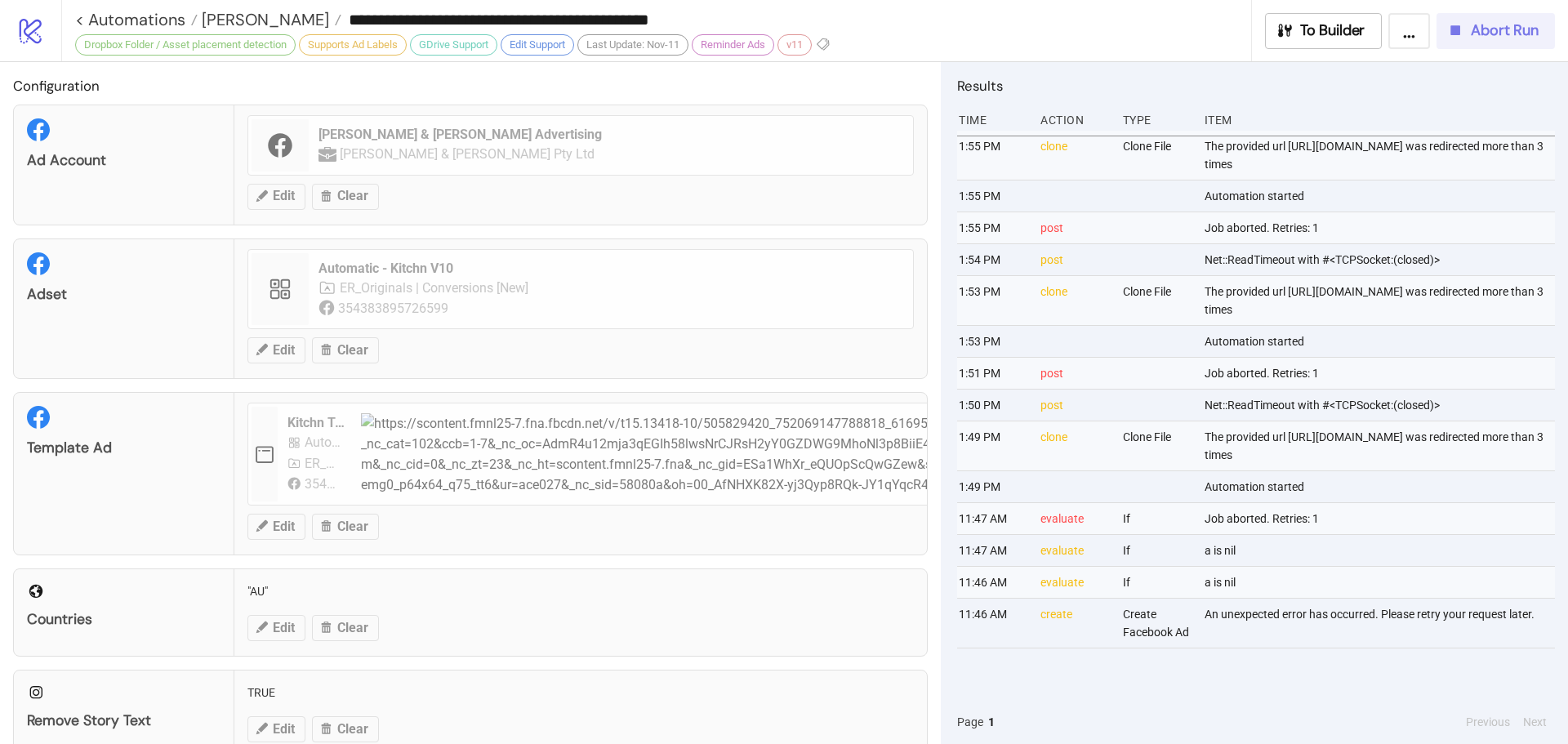
click at [1515, 18] on button "Abort Run" at bounding box center [1496, 31] width 118 height 36
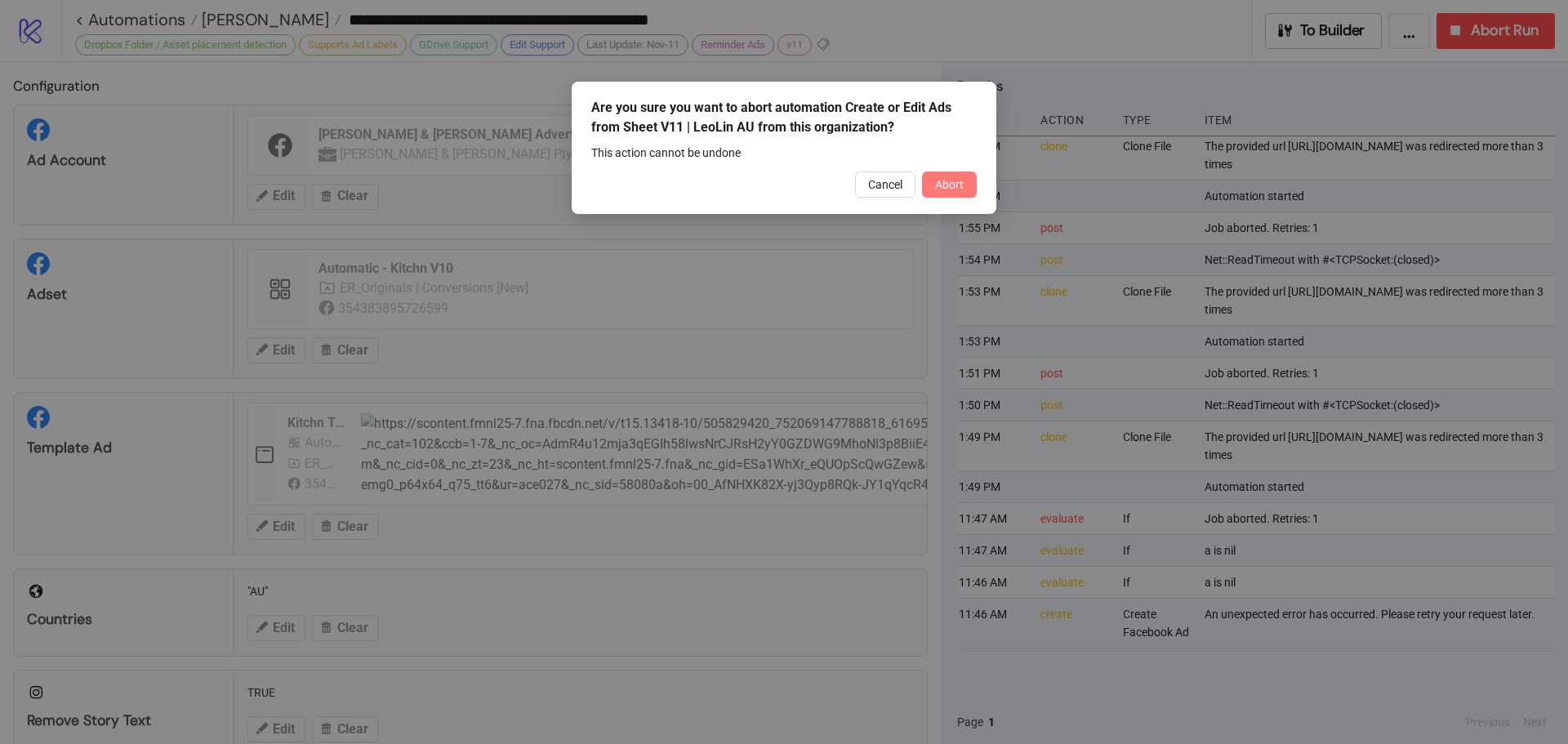
click at [944, 179] on span "Abort" at bounding box center [949, 184] width 28 height 13
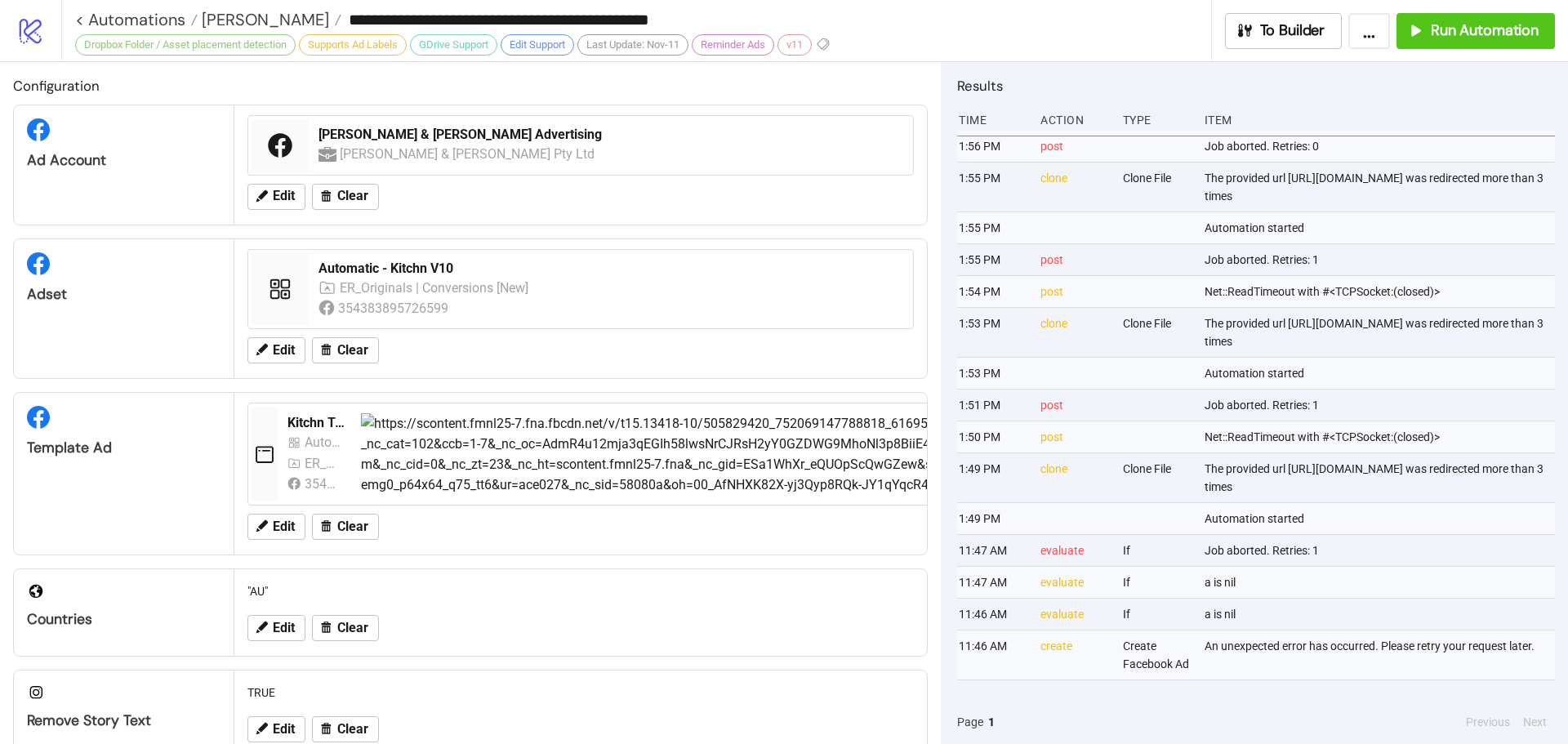
click at [1179, 36] on div "**********" at bounding box center [643, 20] width 1136 height 39
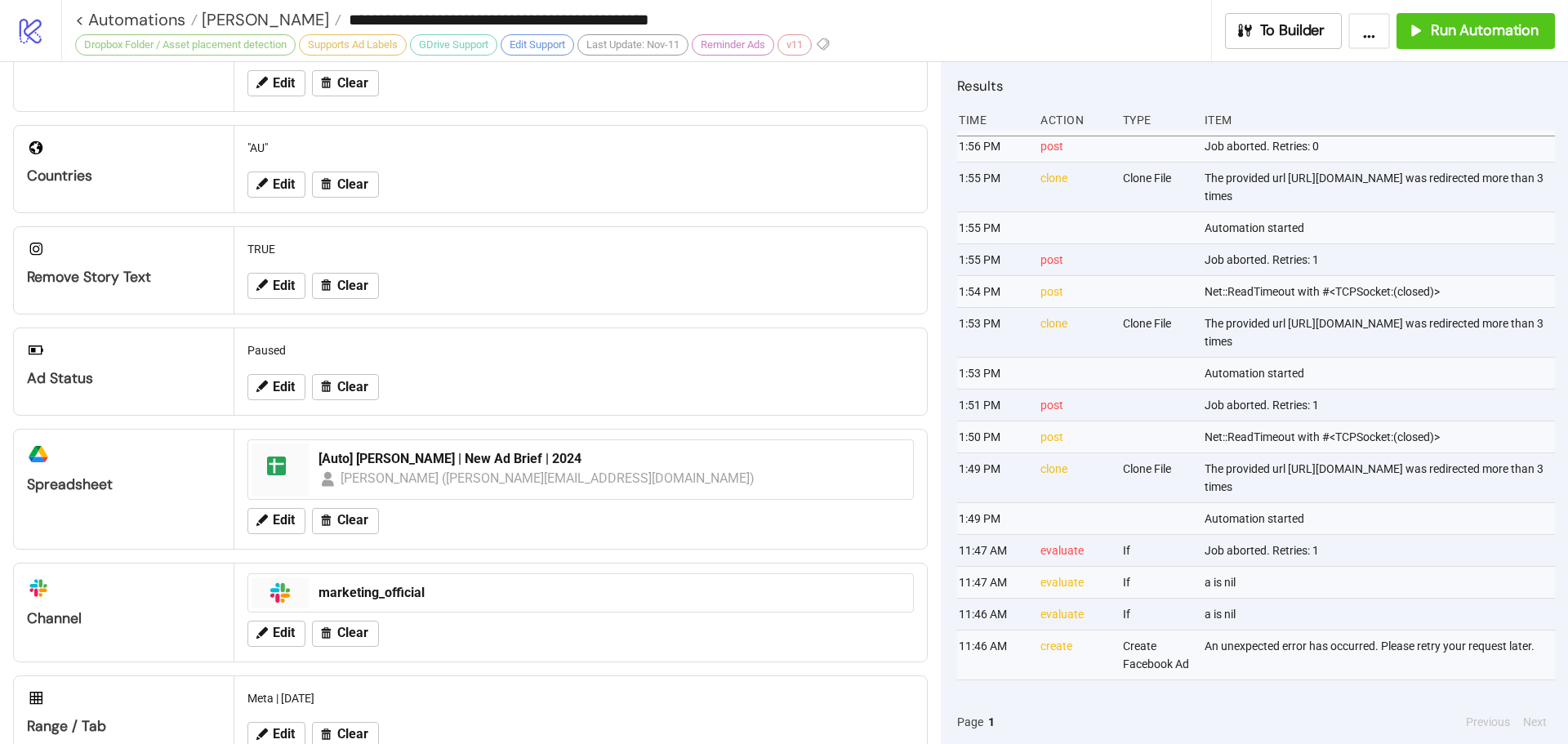
scroll to position [489, 0]
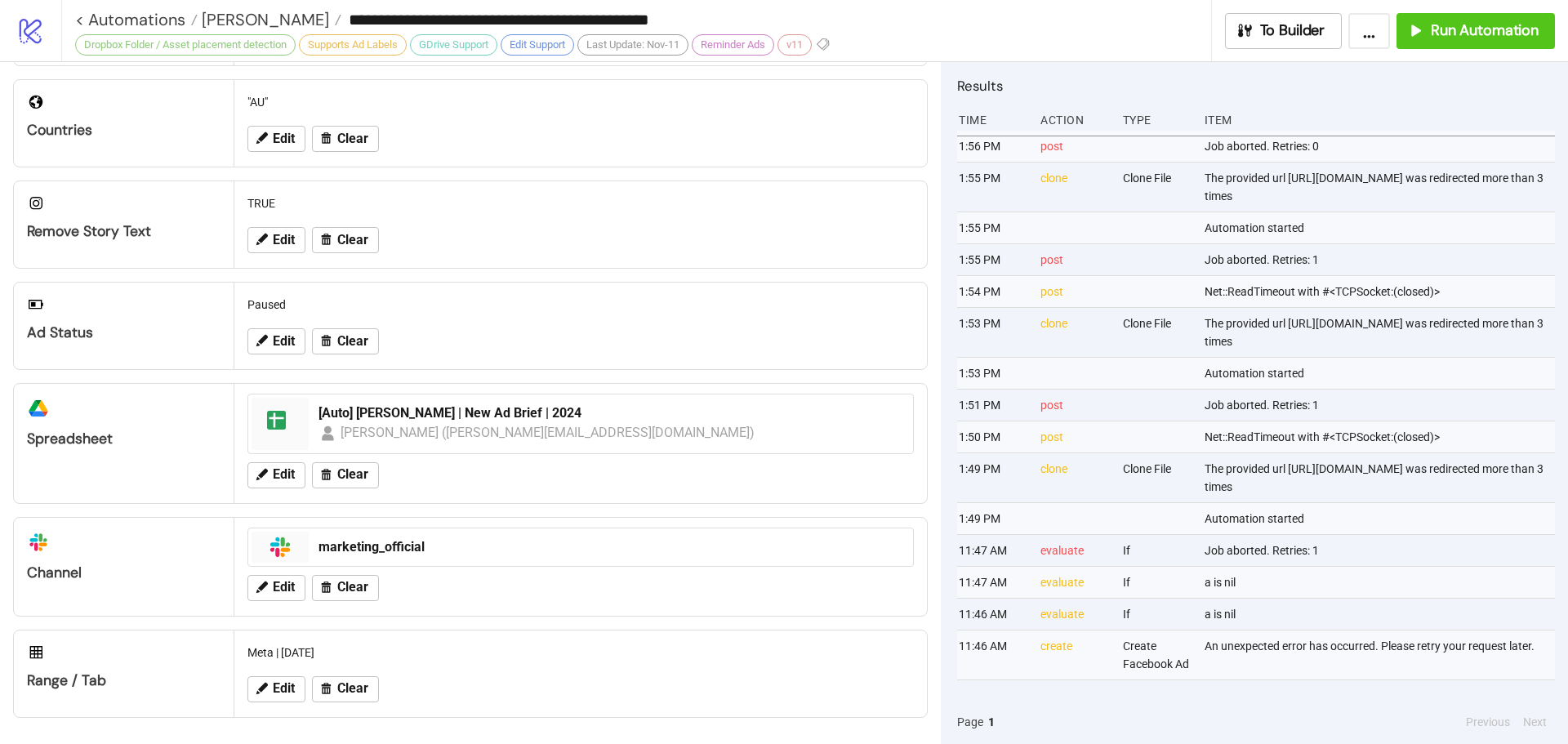
click at [1256, 83] on h2 "Results" at bounding box center [1256, 86] width 598 height 21
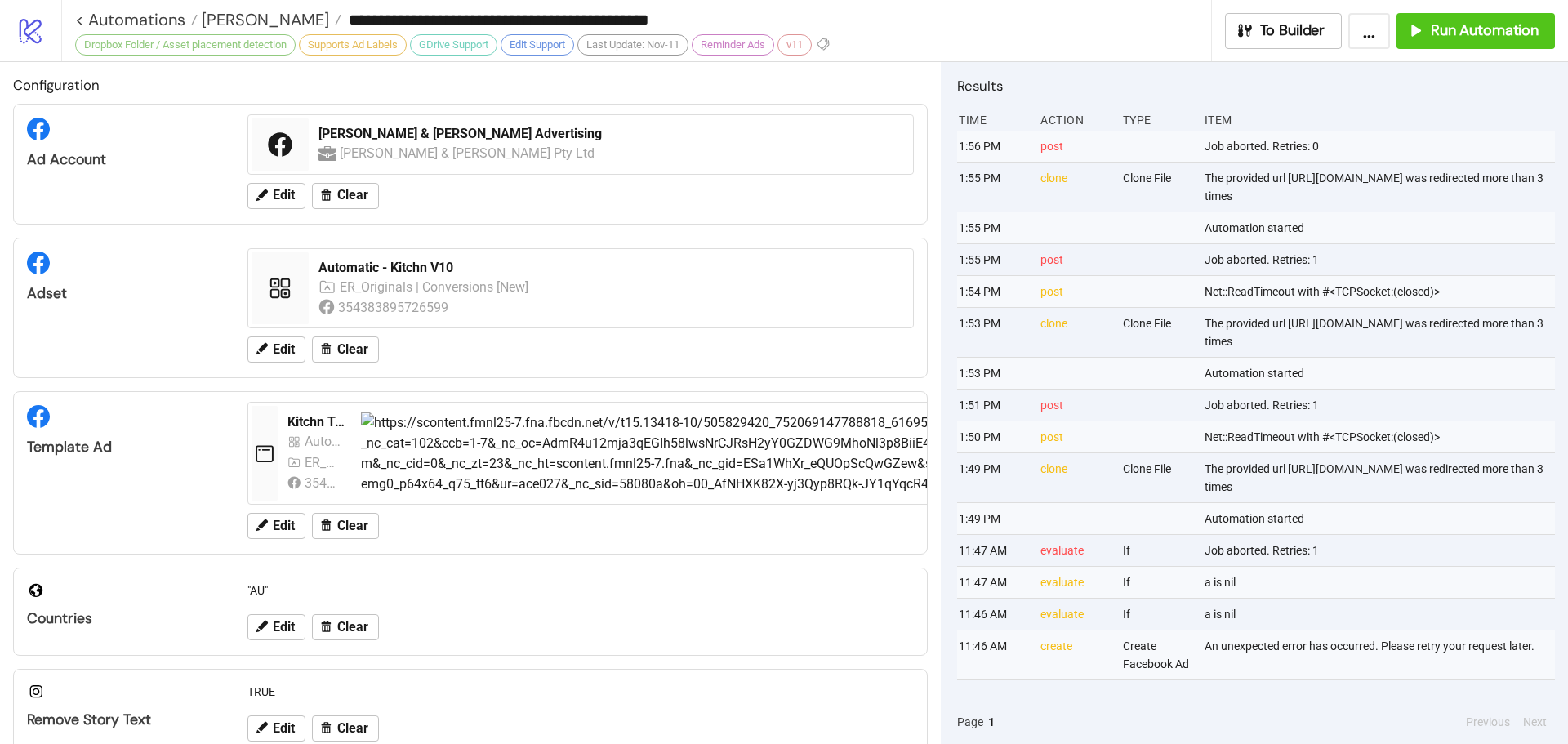
scroll to position [0, 0]
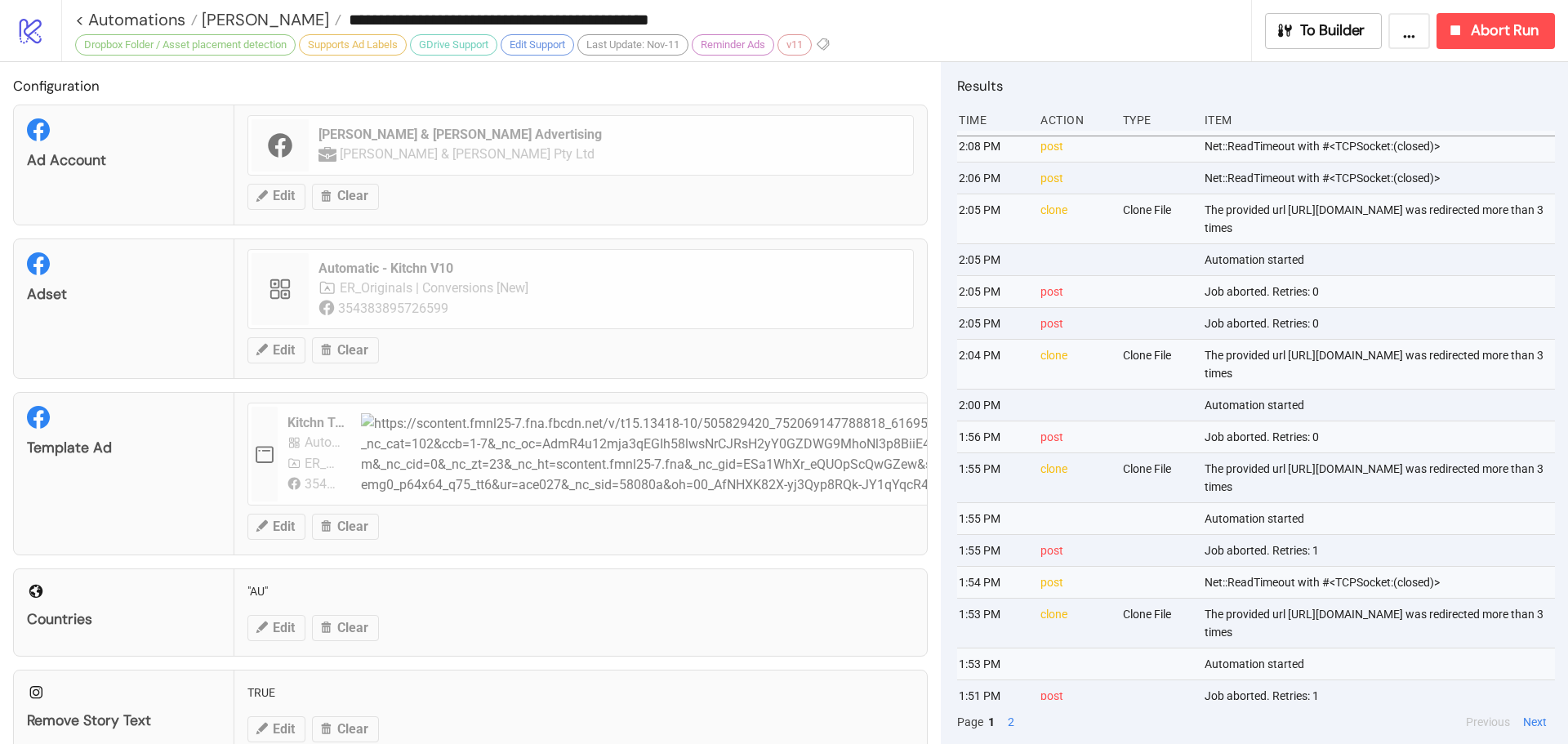
click at [813, 690] on div "Remove Story Text TRUE Edit Clear" at bounding box center [470, 714] width 914 height 88
